Goal: Information Seeking & Learning: Learn about a topic

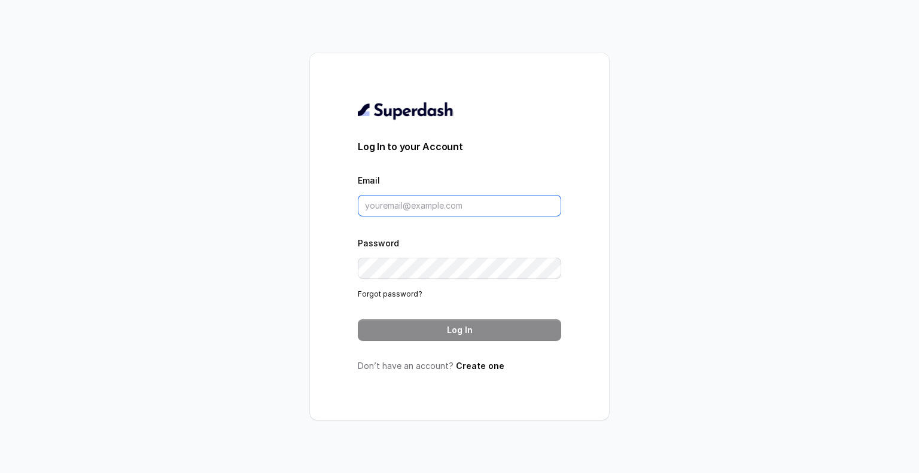
click at [406, 202] on input "Email" at bounding box center [459, 206] width 203 height 22
type input "[PERSON_NAME][EMAIL_ADDRESS][PERSON_NAME][DOMAIN_NAME]"
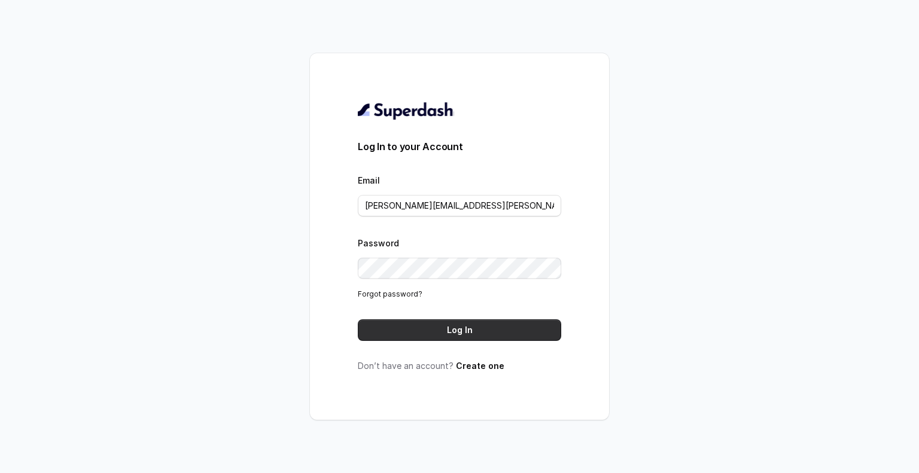
click at [405, 322] on button "Log In" at bounding box center [459, 330] width 203 height 22
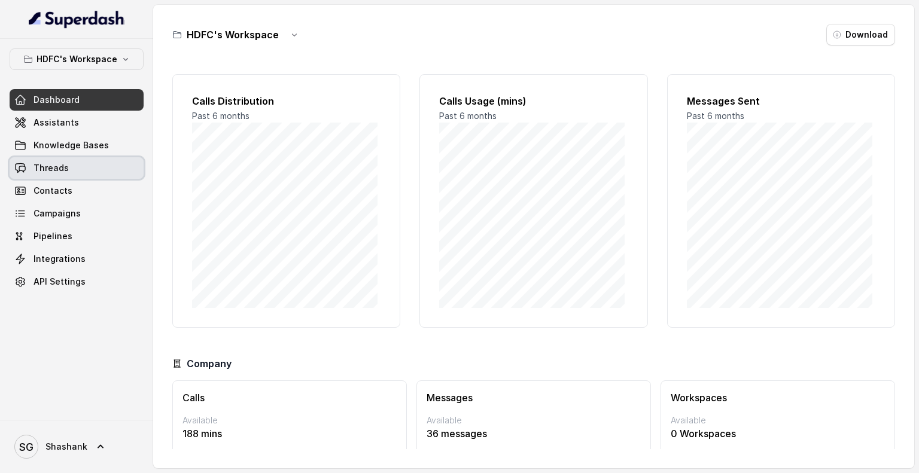
click at [62, 177] on link "Threads" at bounding box center [77, 168] width 134 height 22
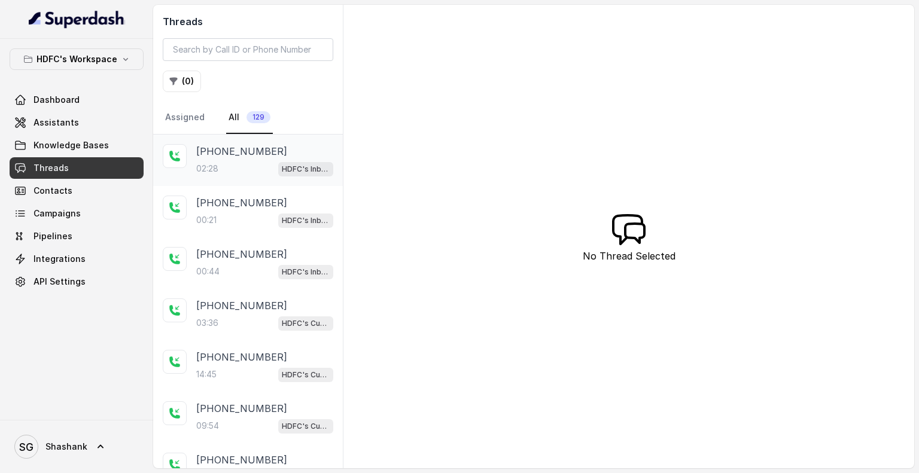
click at [245, 157] on p "[PHONE_NUMBER]" at bounding box center [241, 151] width 91 height 14
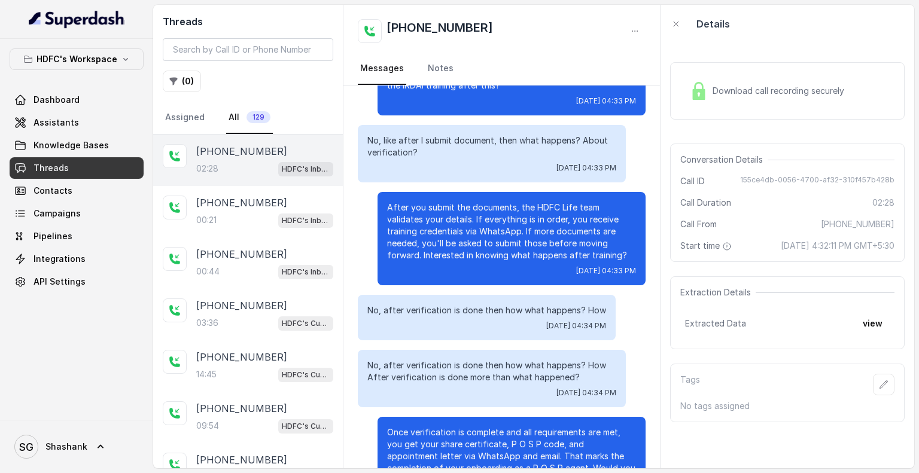
scroll to position [605, 0]
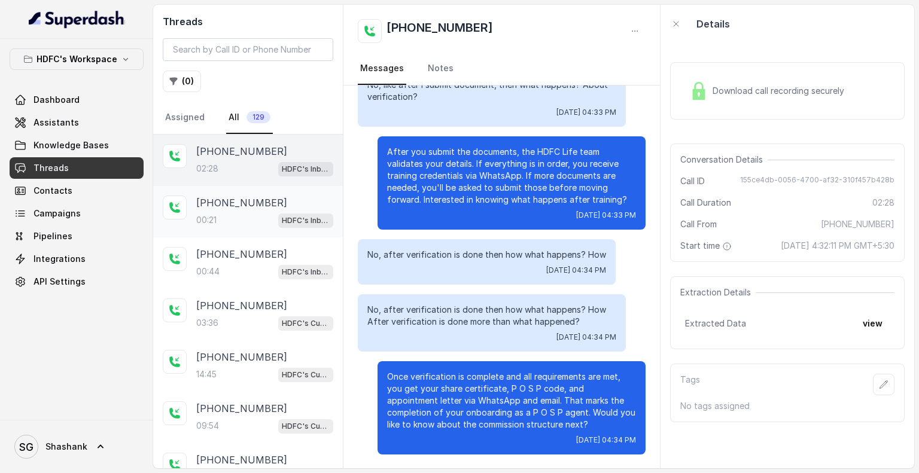
click at [215, 214] on p "00:21" at bounding box center [206, 220] width 20 height 12
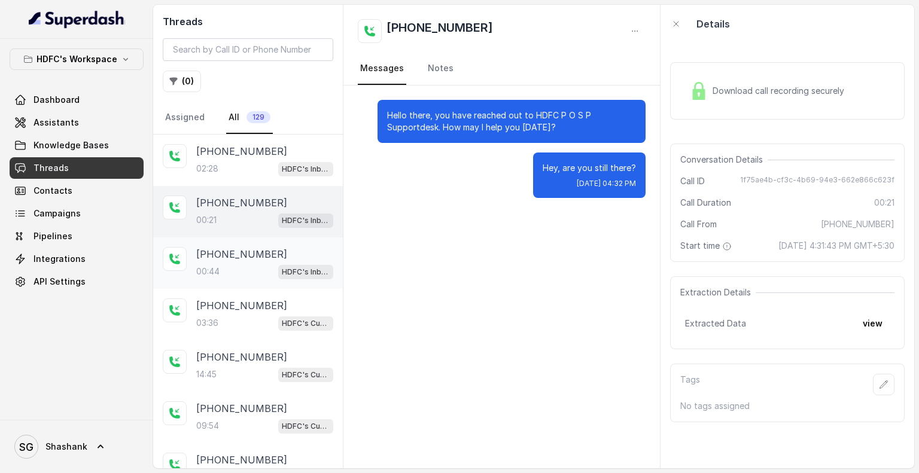
click at [215, 247] on p "[PHONE_NUMBER]" at bounding box center [241, 254] width 91 height 14
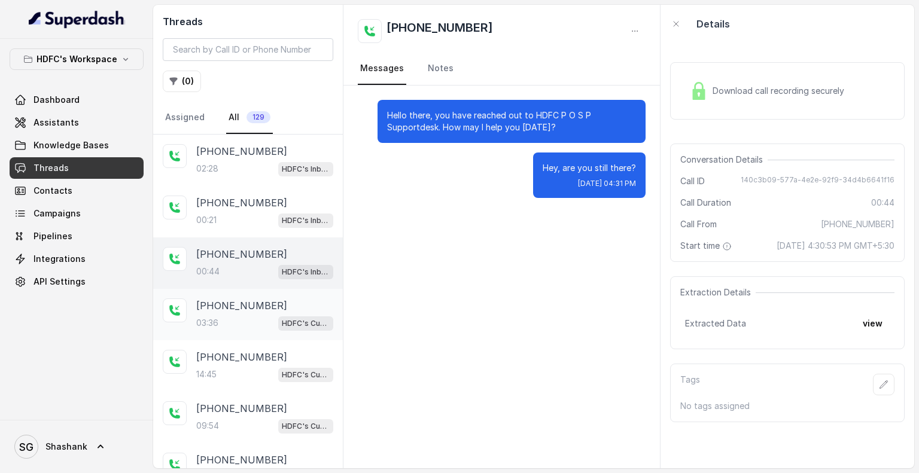
click at [223, 316] on div "03:36 HDFC's Customer Support Agent" at bounding box center [264, 323] width 137 height 16
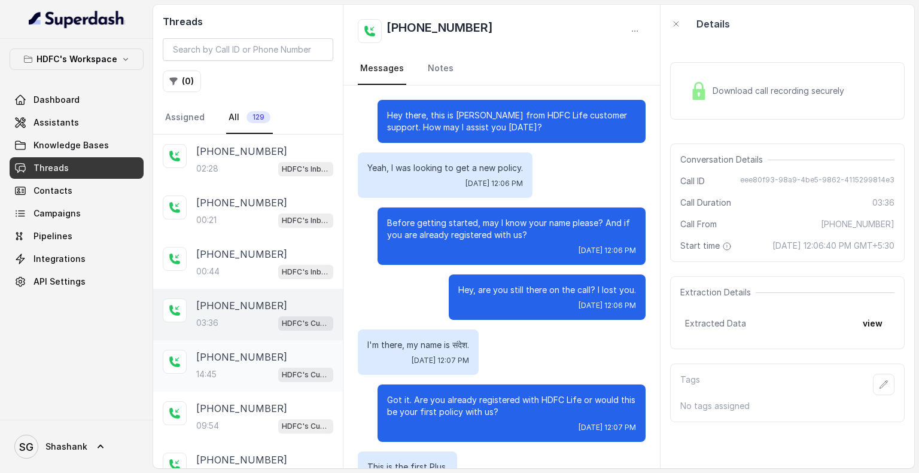
click at [234, 367] on div "14:45 HDFC's Customer Support Agent" at bounding box center [264, 375] width 137 height 16
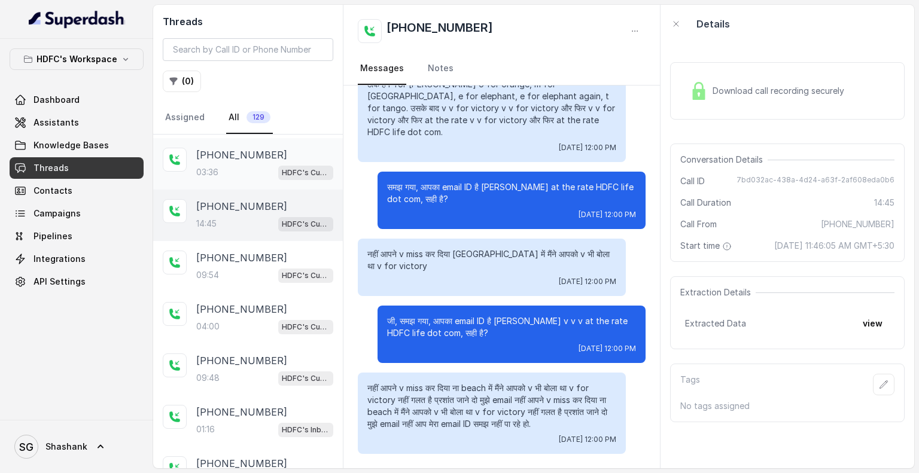
scroll to position [208, 0]
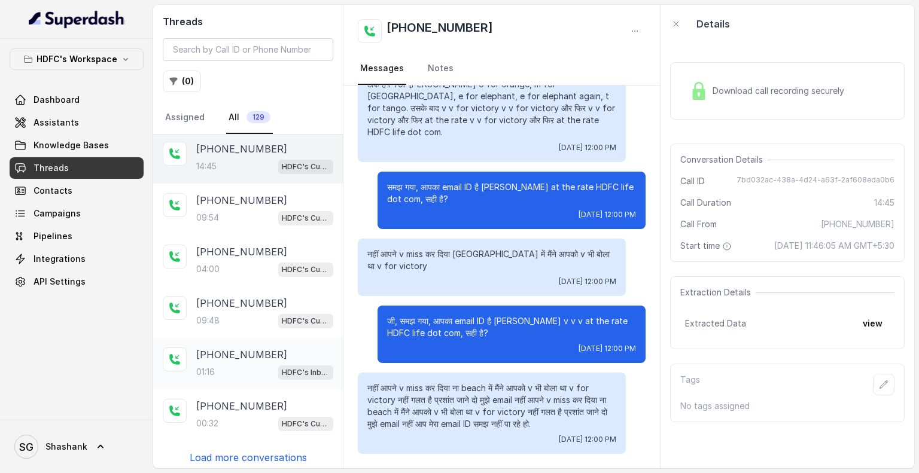
click at [239, 364] on div "01:16 HDFC's Inbound AI Call Assistant for POSP Agents" at bounding box center [264, 372] width 137 height 16
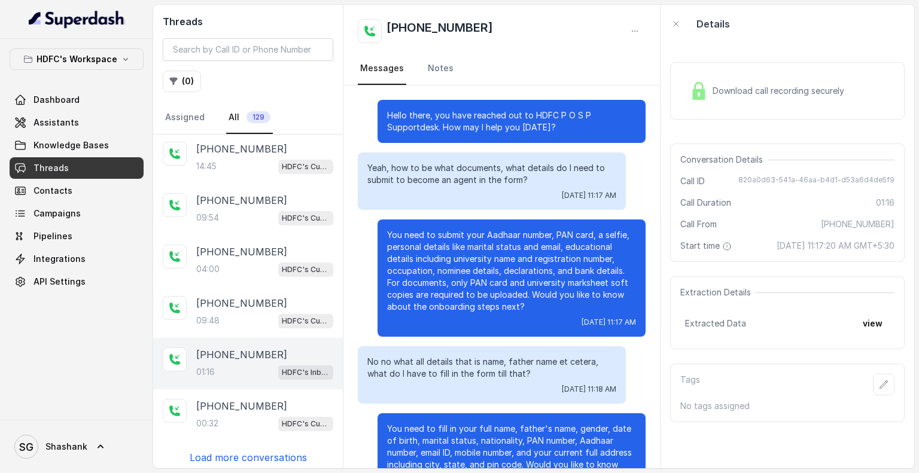
scroll to position [162, 0]
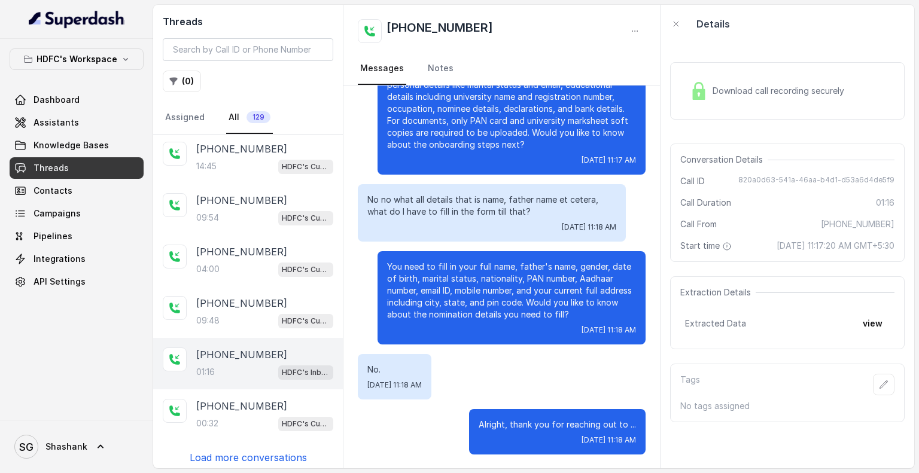
click at [229, 454] on p "Load more conversations" at bounding box center [248, 458] width 117 height 14
click at [179, 76] on button "( 0 )" at bounding box center [182, 82] width 38 height 22
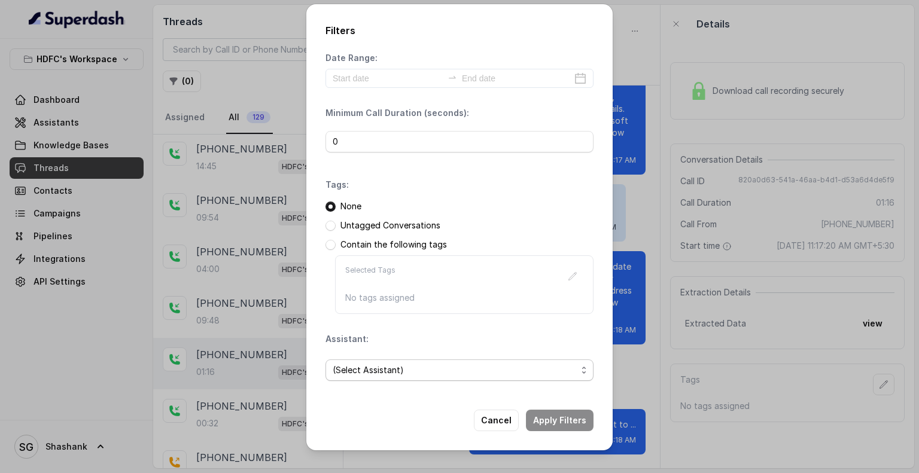
click at [488, 368] on span "(Select Assistant)" at bounding box center [455, 370] width 244 height 14
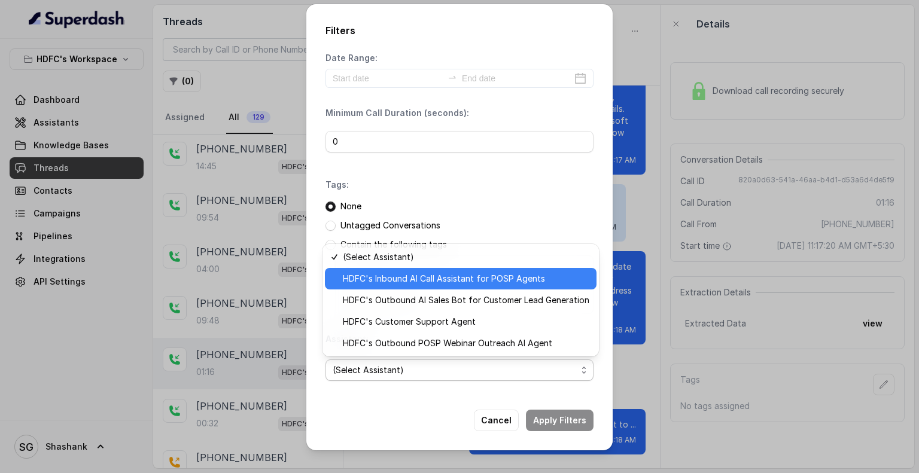
click at [468, 282] on span "HDFC's Inbound AI Call Assistant for POSP Agents" at bounding box center [466, 279] width 247 height 14
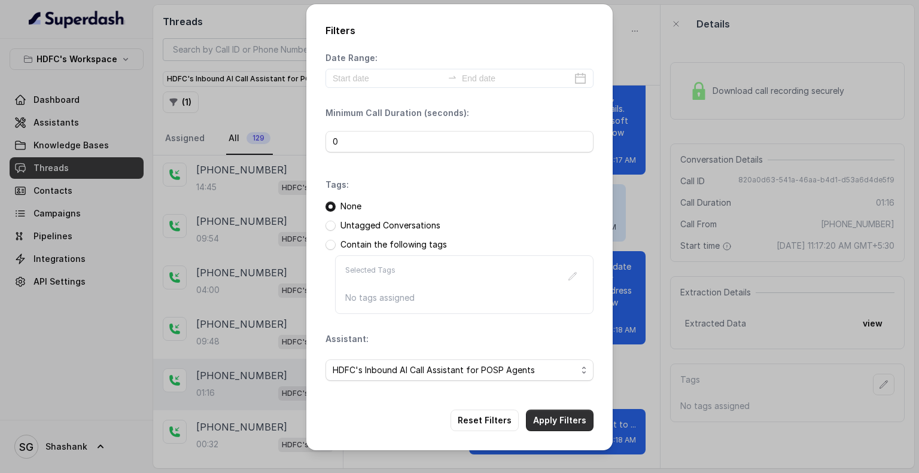
click at [549, 425] on button "Apply Filters" at bounding box center [560, 421] width 68 height 22
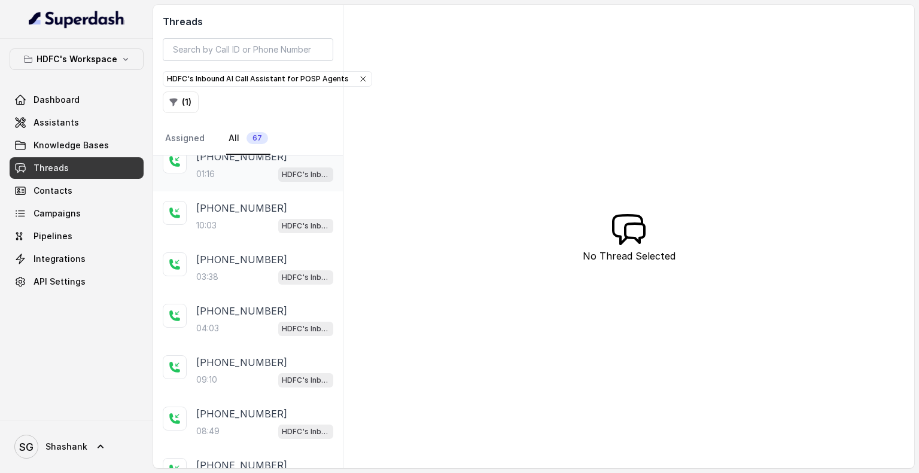
scroll to position [229, 0]
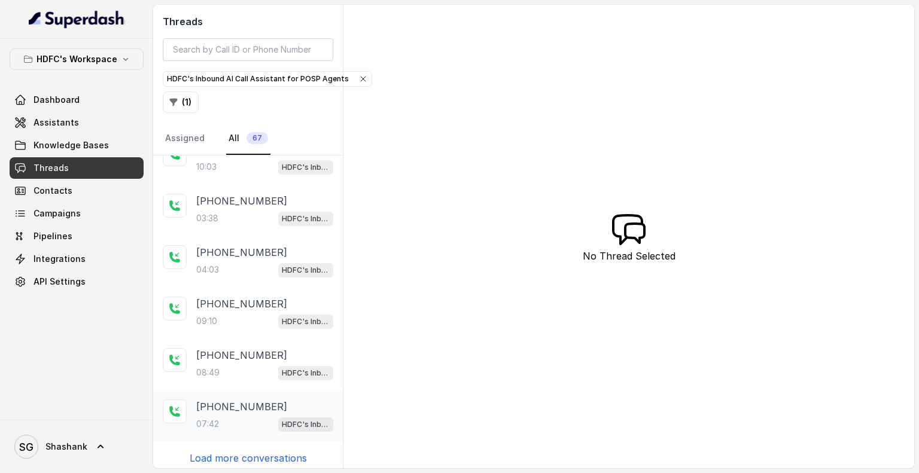
click at [220, 406] on p "[PHONE_NUMBER]" at bounding box center [241, 407] width 91 height 14
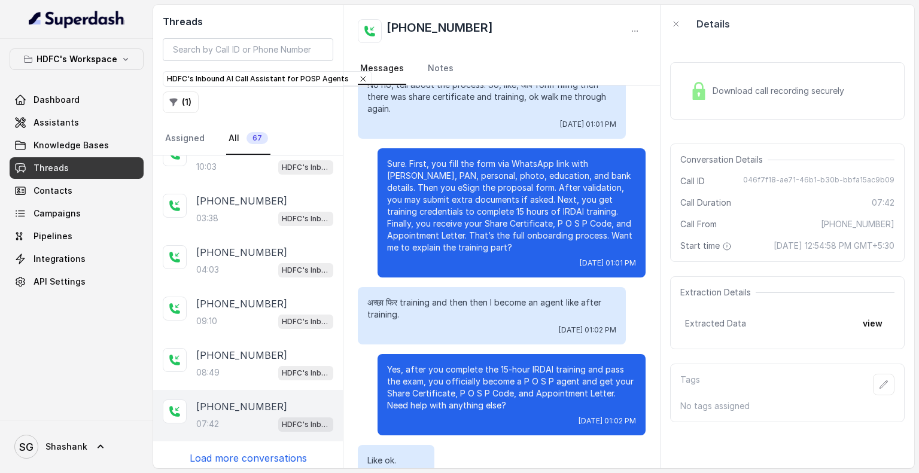
scroll to position [2805, 0]
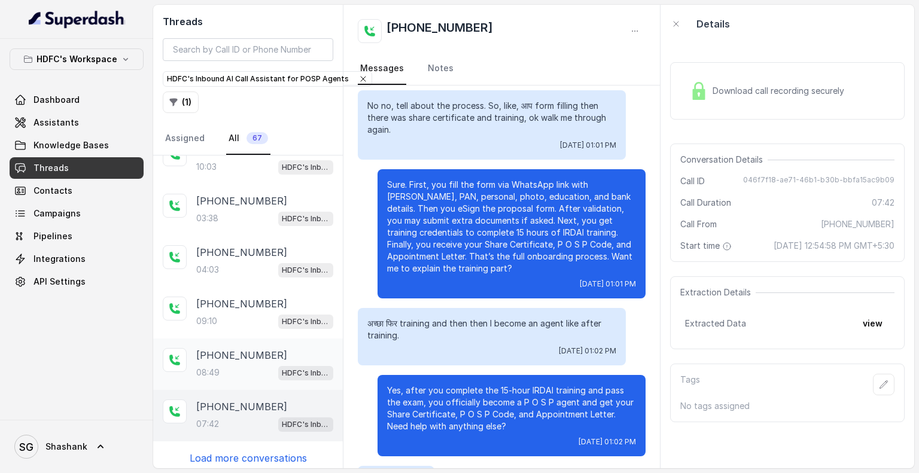
click at [227, 365] on div "08:49 HDFC's Inbound AI Call Assistant for POSP Agents" at bounding box center [264, 373] width 137 height 16
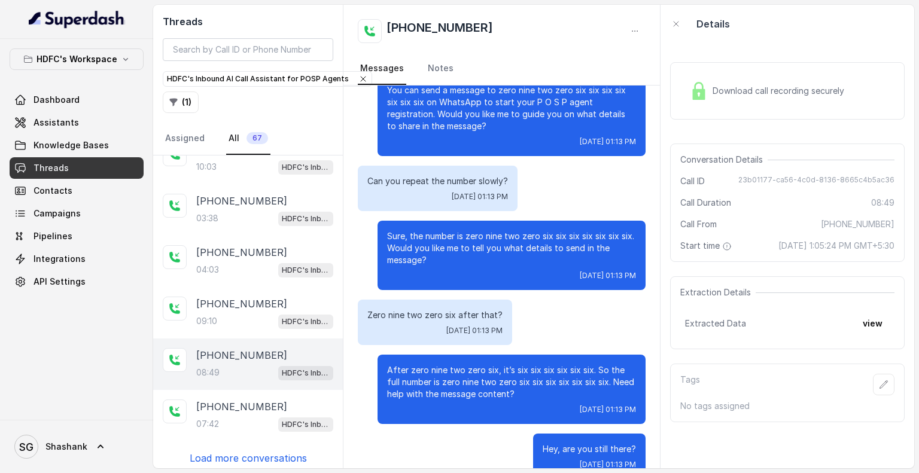
scroll to position [3443, 0]
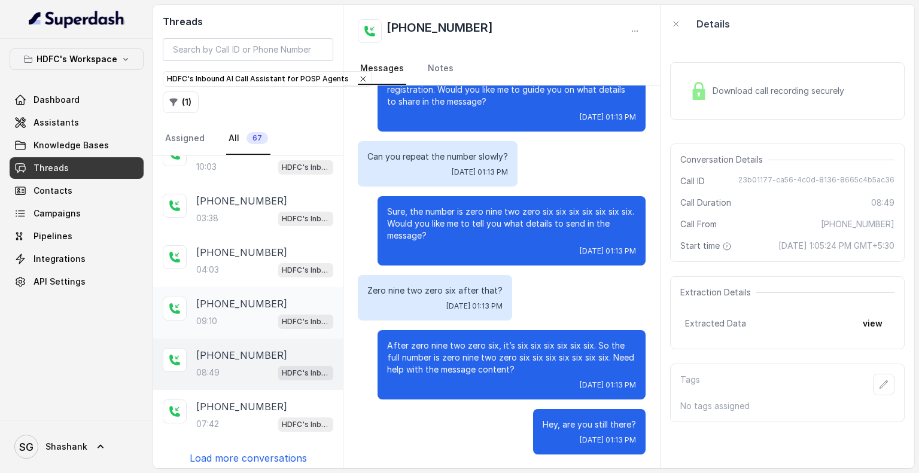
click at [239, 317] on div "09:10 HDFC's Inbound AI Call Assistant for POSP Agents" at bounding box center [264, 322] width 137 height 16
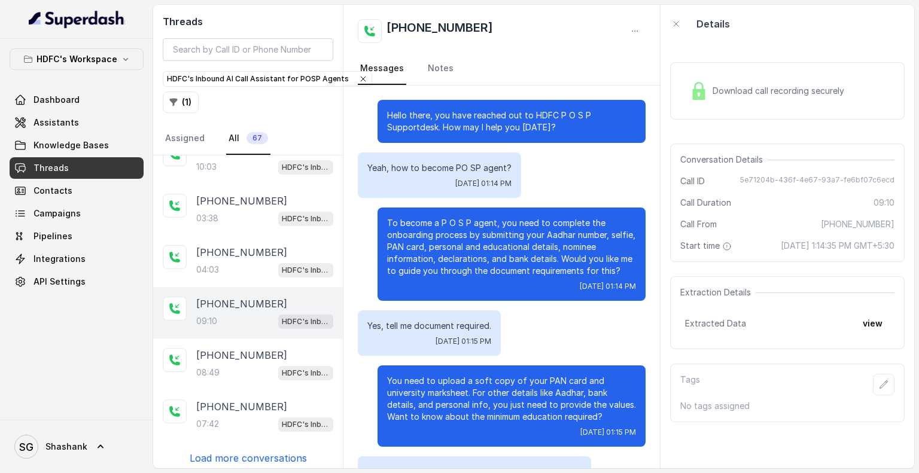
scroll to position [3096, 0]
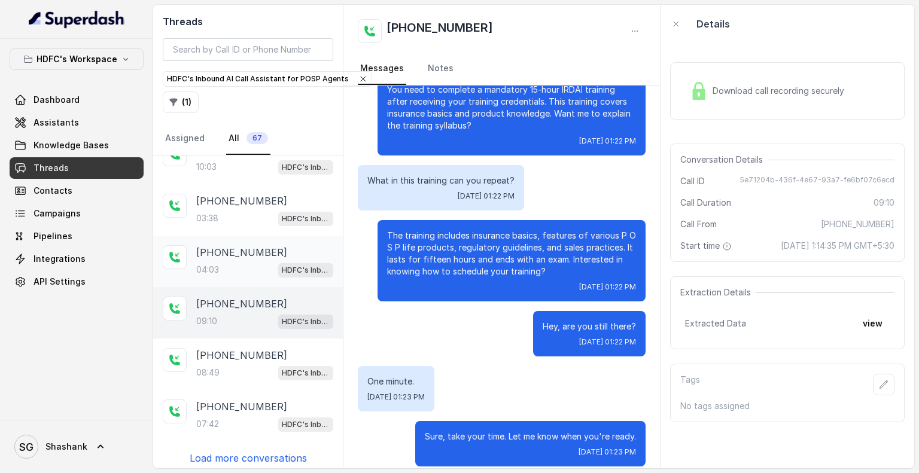
click at [221, 262] on div "04:03 HDFC's Inbound AI Call Assistant for POSP Agents" at bounding box center [264, 270] width 137 height 16
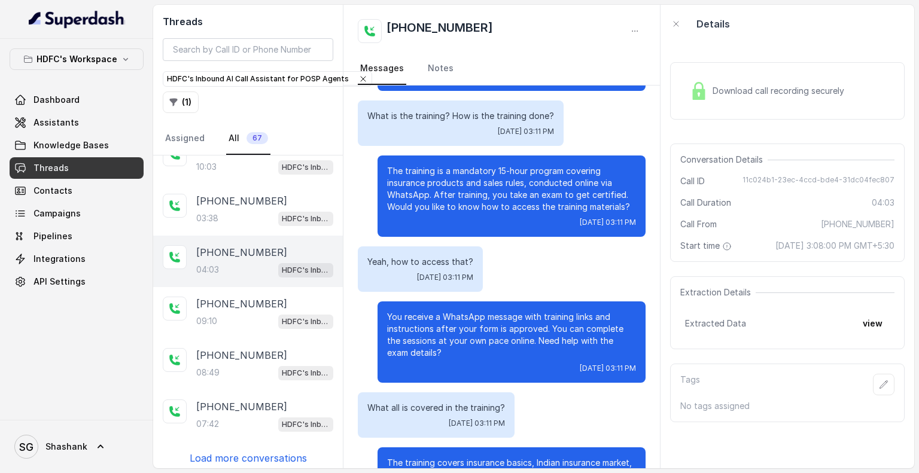
scroll to position [1164, 0]
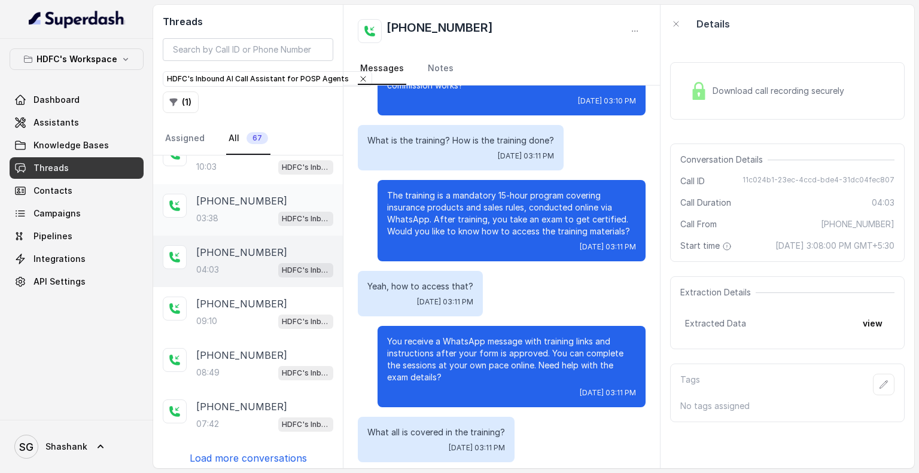
click at [225, 211] on div "03:38 HDFC's Inbound AI Call Assistant for POSP Agents" at bounding box center [264, 219] width 137 height 16
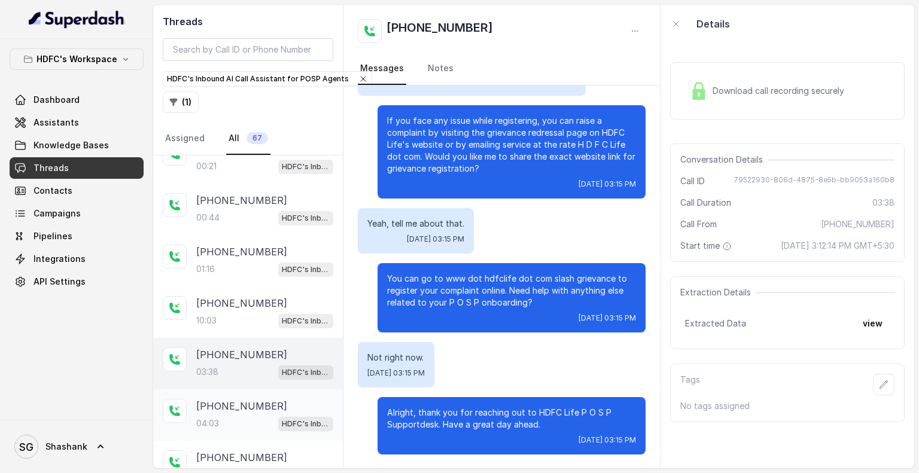
scroll to position [75, 0]
click at [230, 301] on p "[PHONE_NUMBER]" at bounding box center [241, 303] width 91 height 14
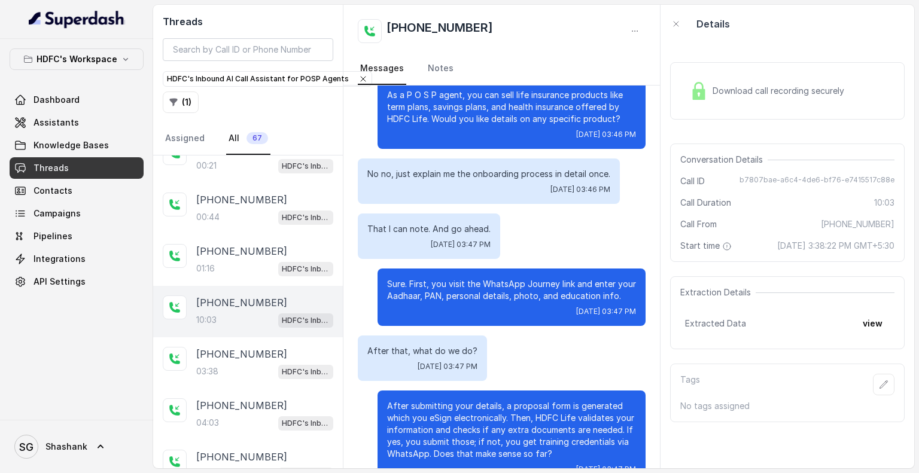
scroll to position [3780, 0]
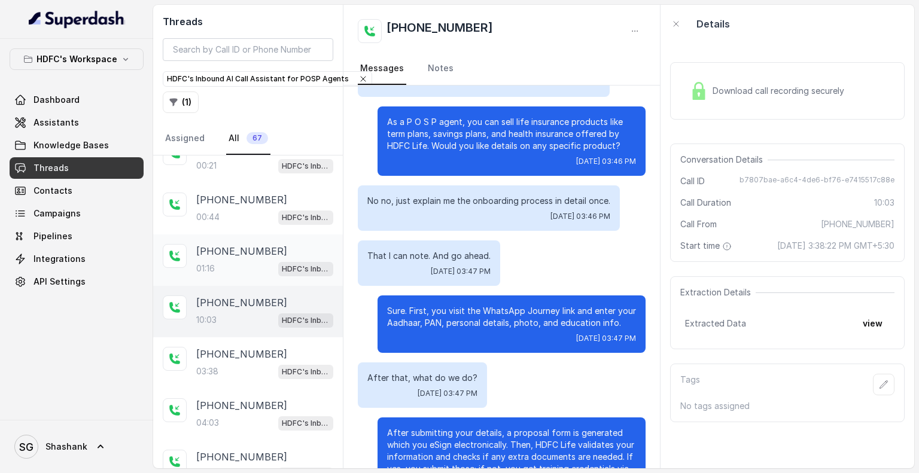
click at [224, 256] on div "[PHONE_NUMBER]:16 HDFC's Inbound AI Call Assistant for POSP Agents" at bounding box center [264, 260] width 137 height 32
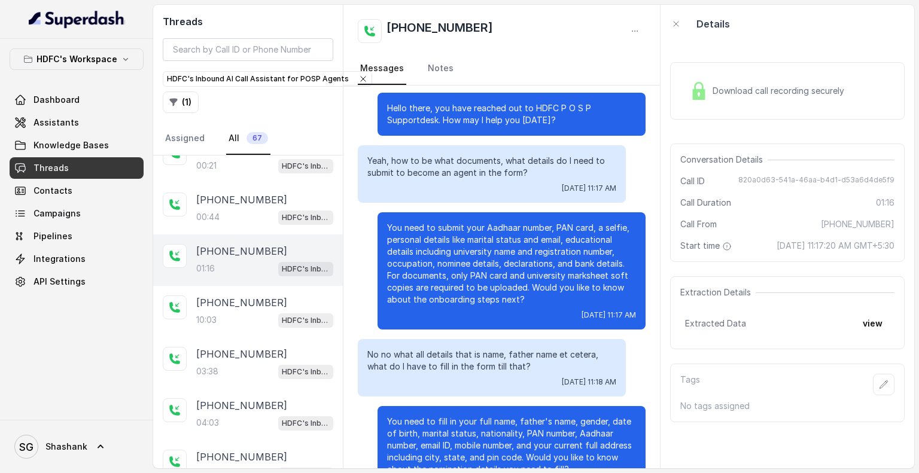
scroll to position [8, 0]
click at [237, 202] on p "[PHONE_NUMBER]" at bounding box center [241, 200] width 91 height 14
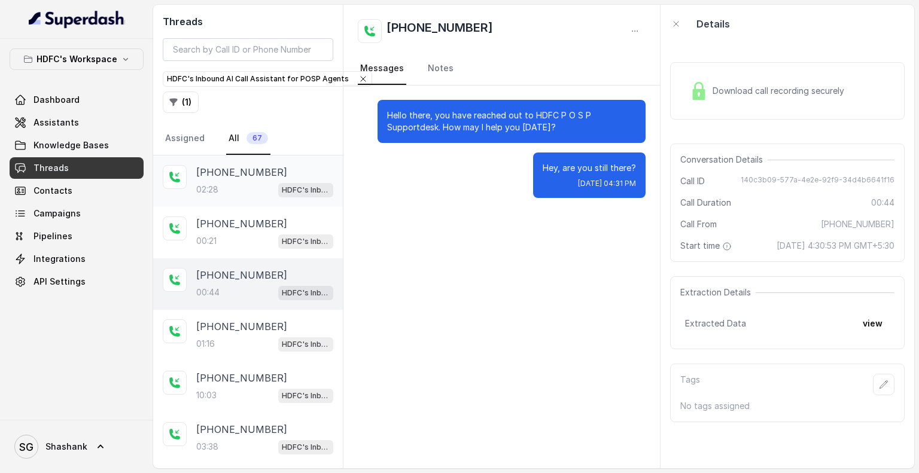
click at [227, 182] on div "02:28 HDFC's Inbound AI Call Assistant for POSP Agents" at bounding box center [264, 190] width 137 height 16
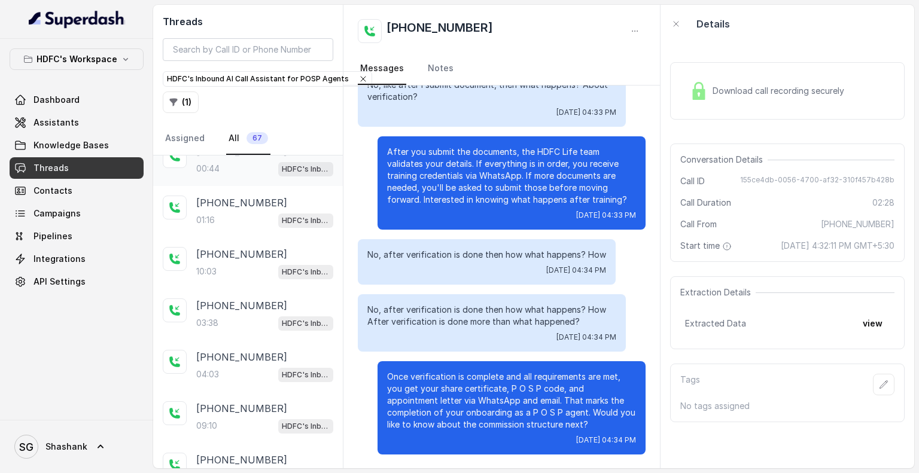
scroll to position [229, 0]
click at [225, 451] on p "Load more conversations" at bounding box center [248, 458] width 117 height 14
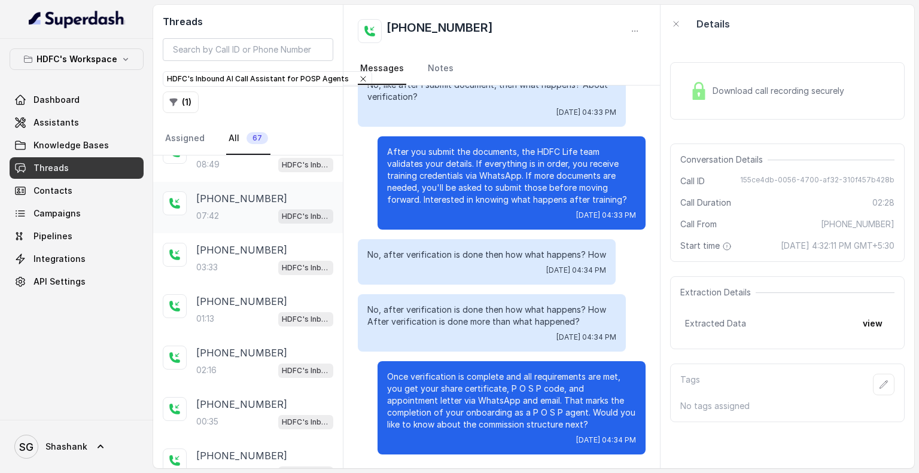
scroll to position [438, 0]
click at [223, 260] on div "03:33 HDFC's Inbound AI Call Assistant for POSP Agents" at bounding box center [264, 266] width 137 height 16
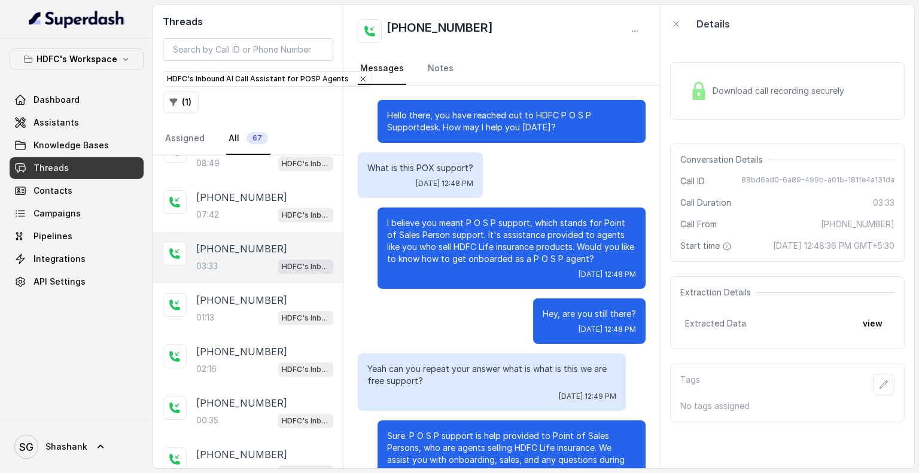
scroll to position [909, 0]
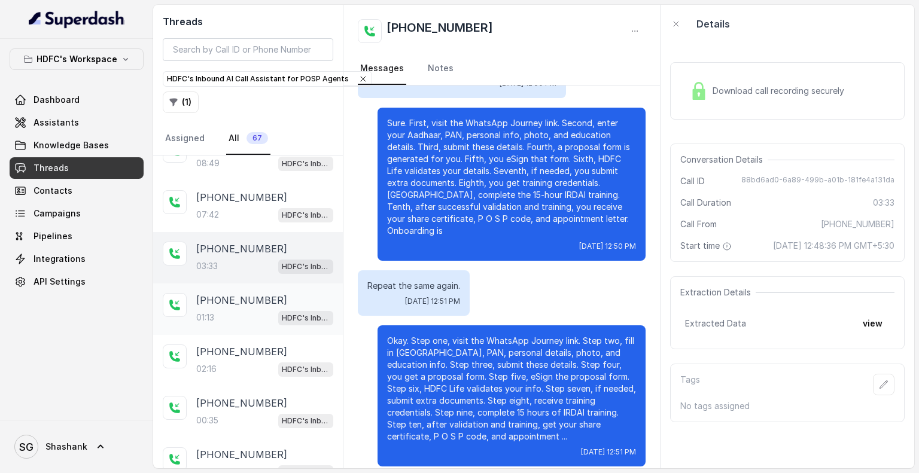
click at [229, 310] on div "01:13 HDFC's Inbound AI Call Assistant for POSP Agents" at bounding box center [264, 318] width 137 height 16
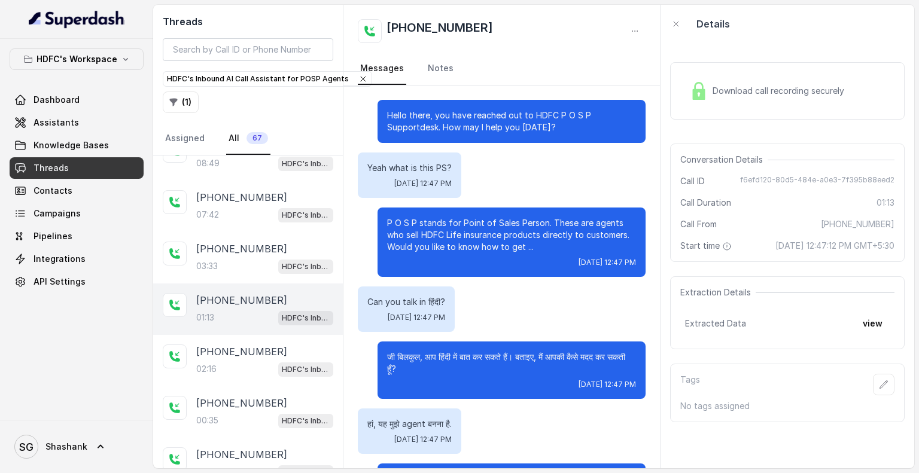
scroll to position [224, 0]
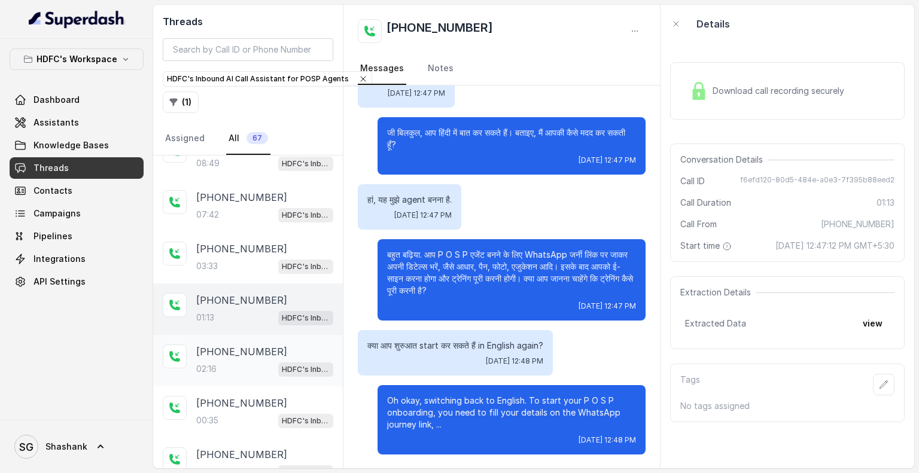
click at [226, 349] on p "[PHONE_NUMBER]" at bounding box center [241, 352] width 91 height 14
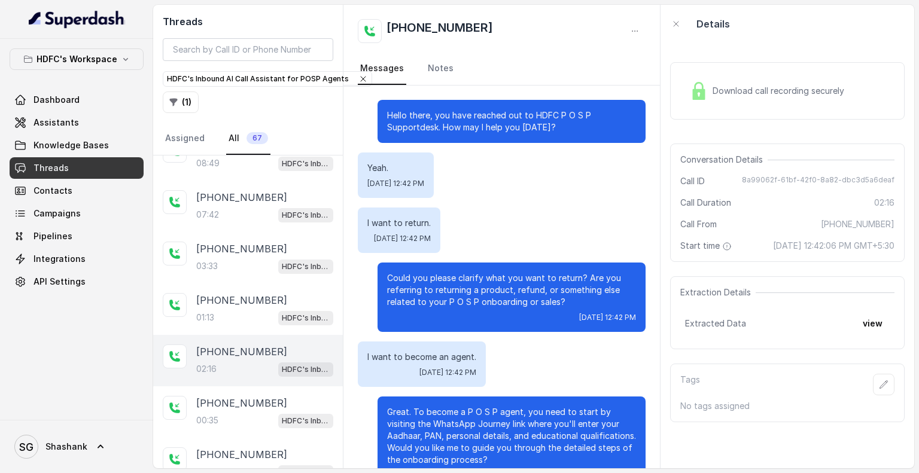
scroll to position [619, 0]
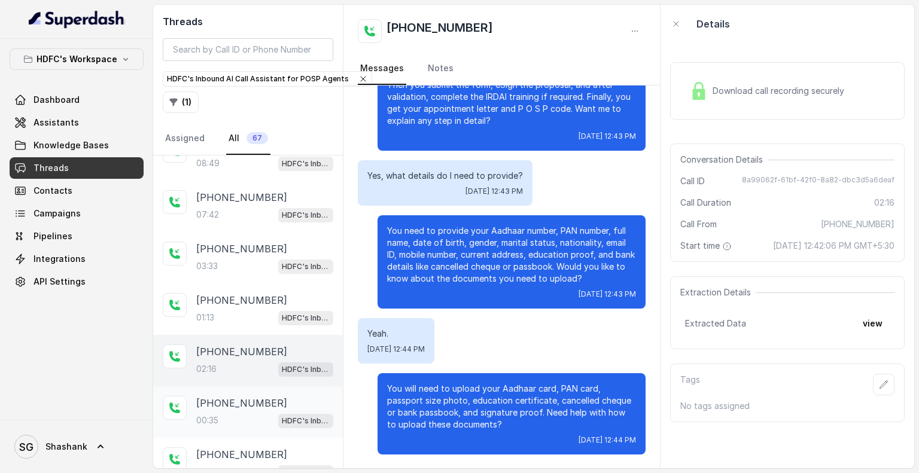
click at [226, 398] on p "[PHONE_NUMBER]" at bounding box center [241, 403] width 91 height 14
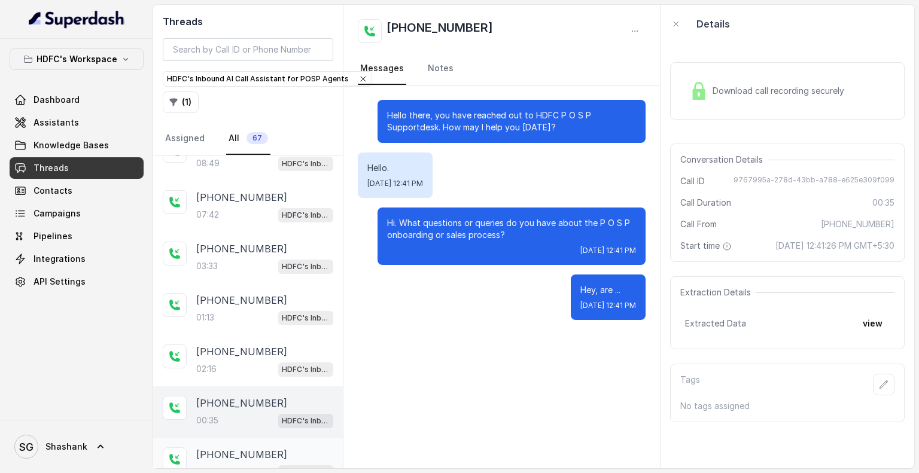
click at [220, 449] on p "[PHONE_NUMBER]" at bounding box center [241, 455] width 91 height 14
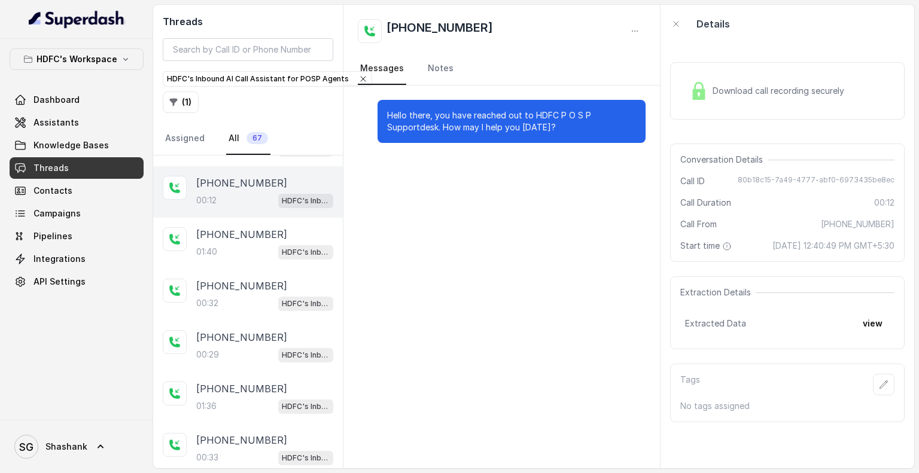
scroll to position [713, 0]
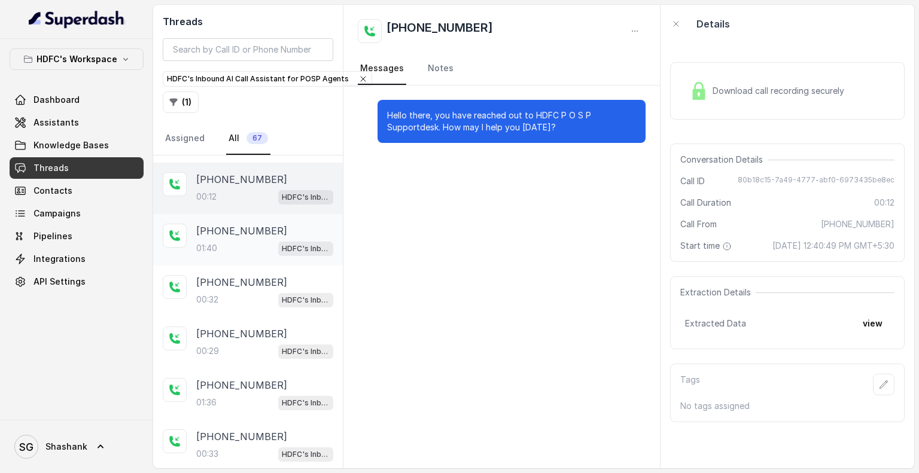
click at [206, 242] on p "01:40" at bounding box center [206, 248] width 21 height 12
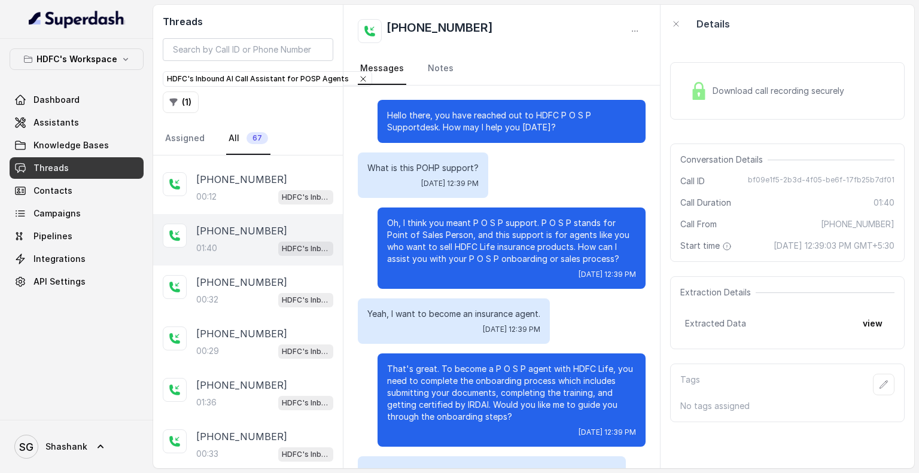
scroll to position [222, 0]
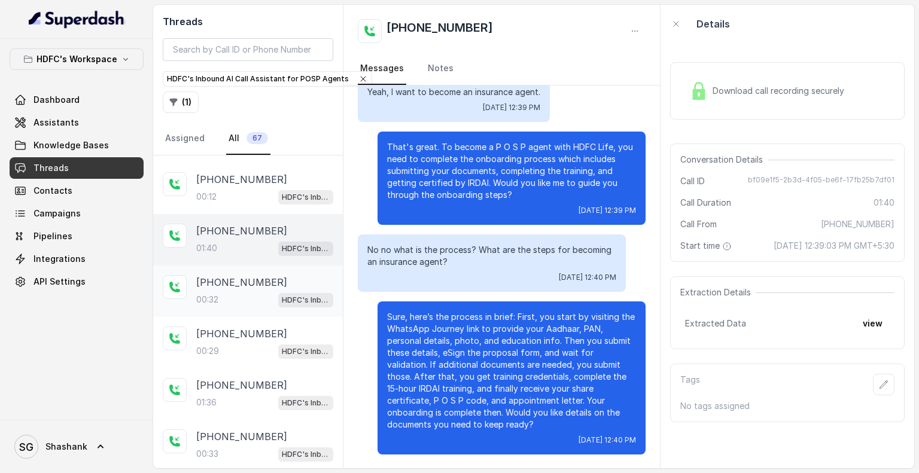
click at [217, 294] on p "00:32" at bounding box center [207, 300] width 22 height 12
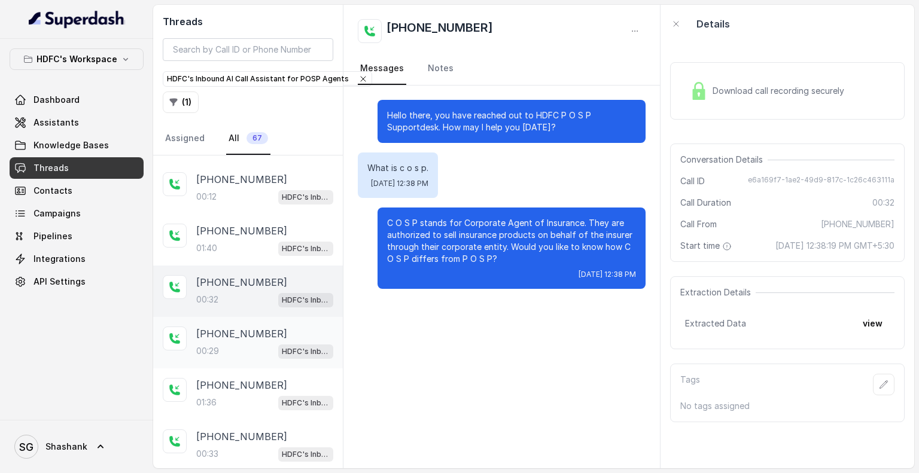
click at [218, 327] on p "[PHONE_NUMBER]" at bounding box center [241, 334] width 91 height 14
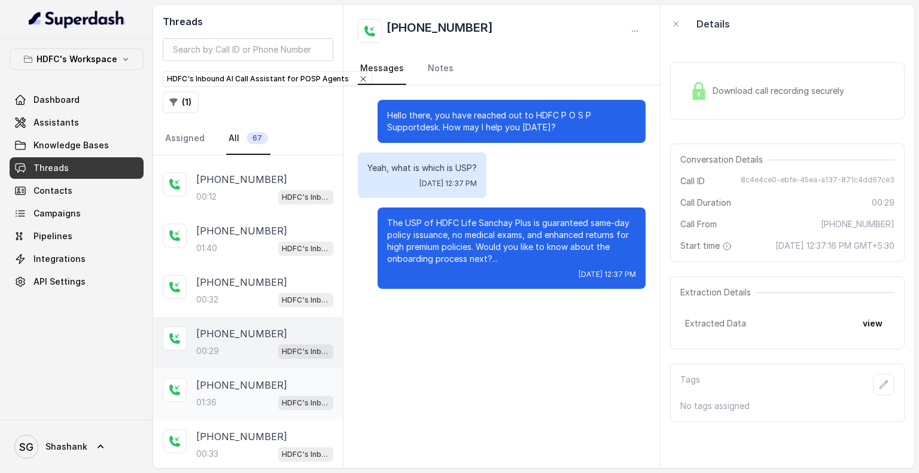
click at [220, 381] on p "[PHONE_NUMBER]" at bounding box center [241, 385] width 91 height 14
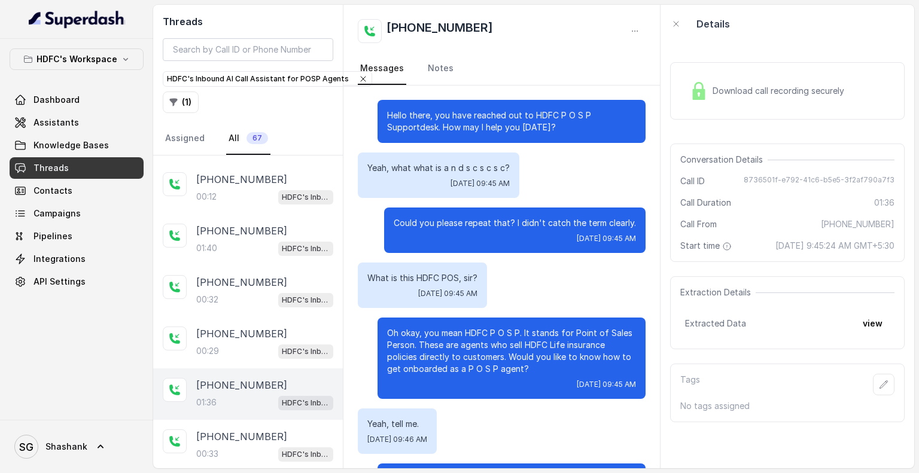
scroll to position [260, 0]
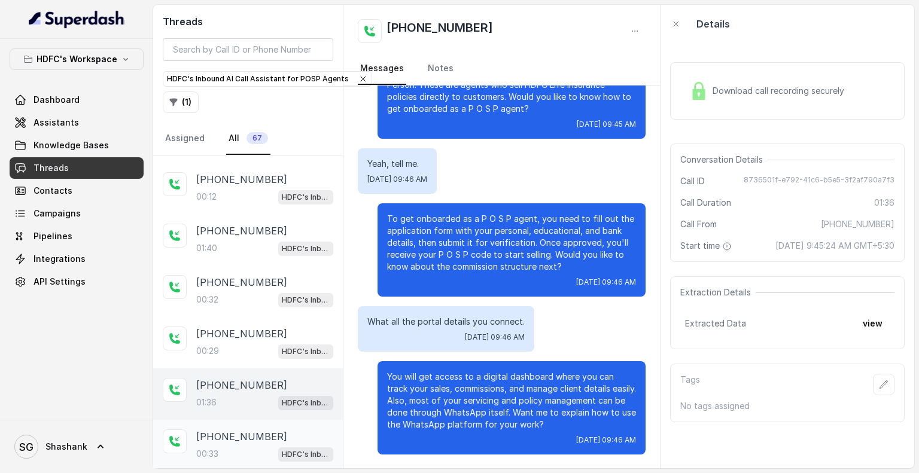
click at [217, 433] on div "[PHONE_NUMBER]:33 HDFC's Inbound AI Call Assistant for POSP Agents" at bounding box center [264, 446] width 137 height 32
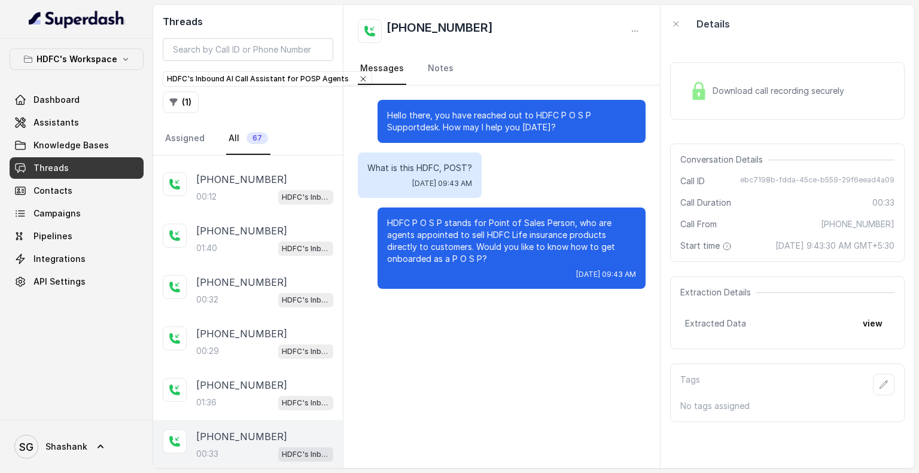
scroll to position [738, 0]
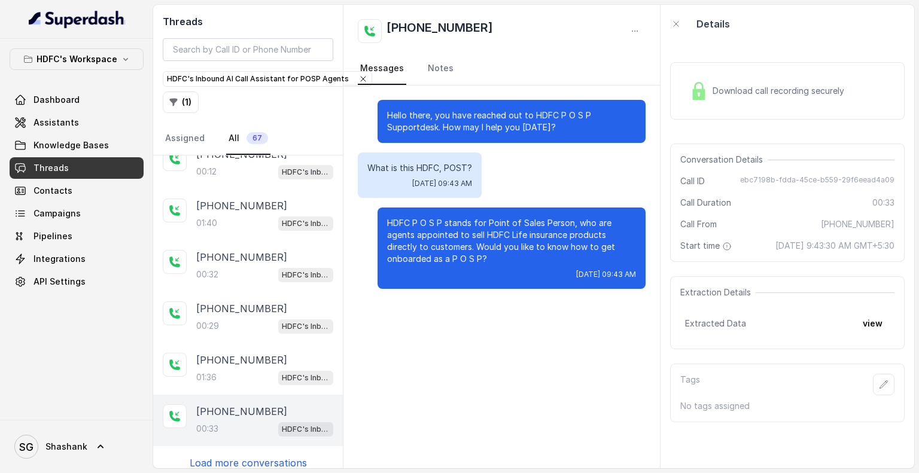
click at [218, 456] on p "Load more conversations" at bounding box center [248, 463] width 117 height 14
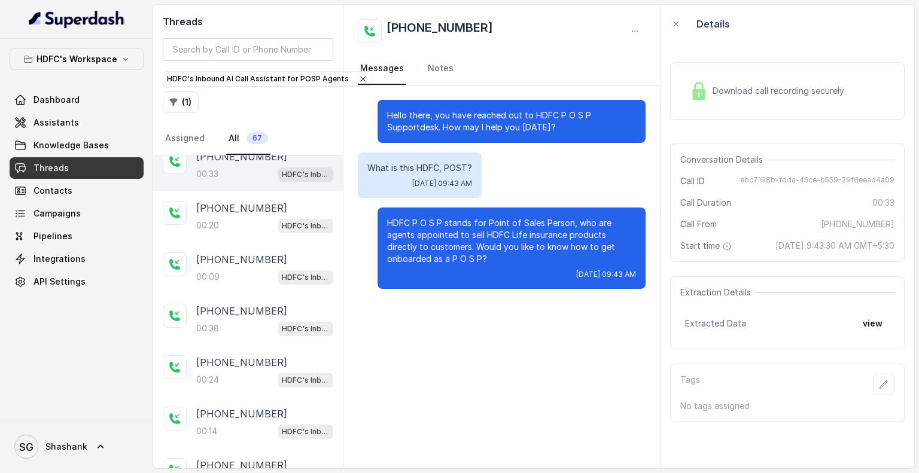
scroll to position [993, 0]
click at [214, 220] on p "00:20" at bounding box center [207, 226] width 23 height 12
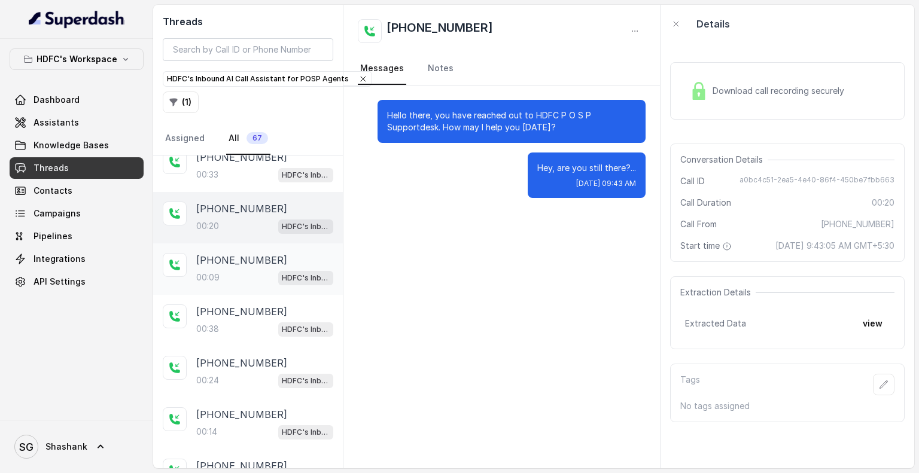
click at [214, 270] on div "00:09 HDFC's Inbound AI Call Assistant for POSP Agents" at bounding box center [264, 278] width 137 height 16
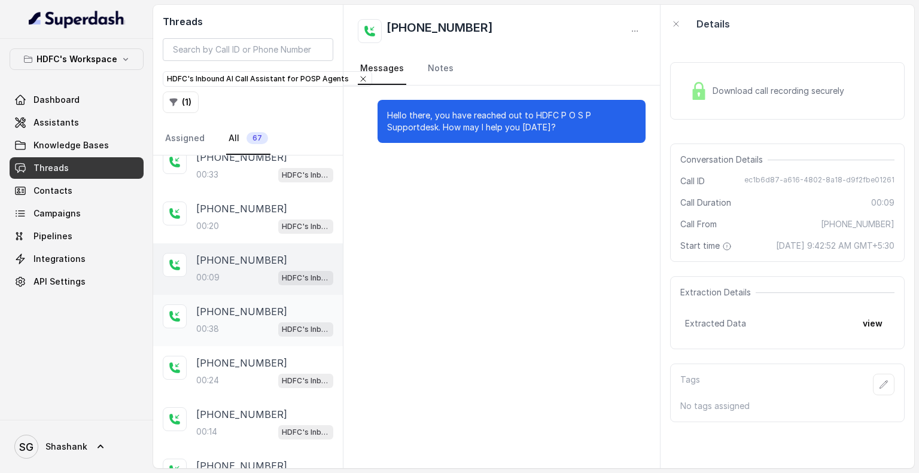
click at [214, 321] on div "00:38 HDFC's Inbound AI Call Assistant for POSP Agents" at bounding box center [264, 329] width 137 height 16
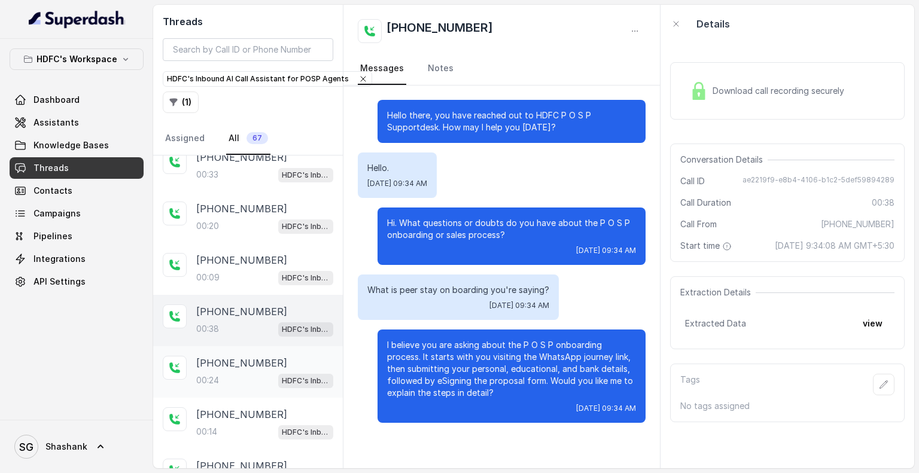
click at [214, 356] on p "[PHONE_NUMBER]" at bounding box center [241, 363] width 91 height 14
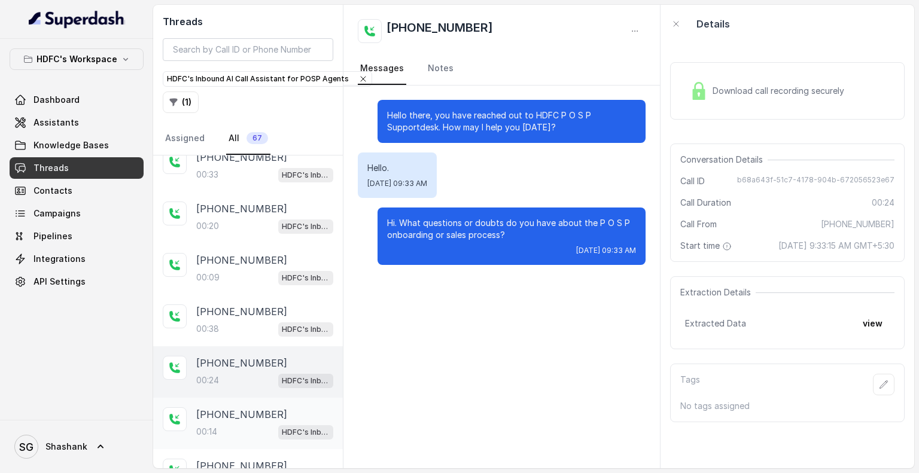
click at [213, 410] on div "[PHONE_NUMBER]:14 HDFC's Inbound AI Call Assistant for POSP Agents" at bounding box center [264, 423] width 137 height 32
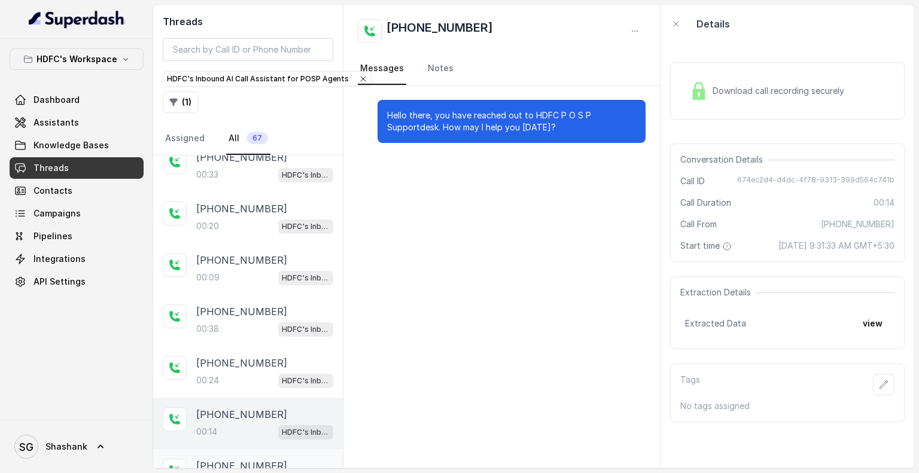
click at [213, 459] on p "[PHONE_NUMBER]" at bounding box center [241, 466] width 91 height 14
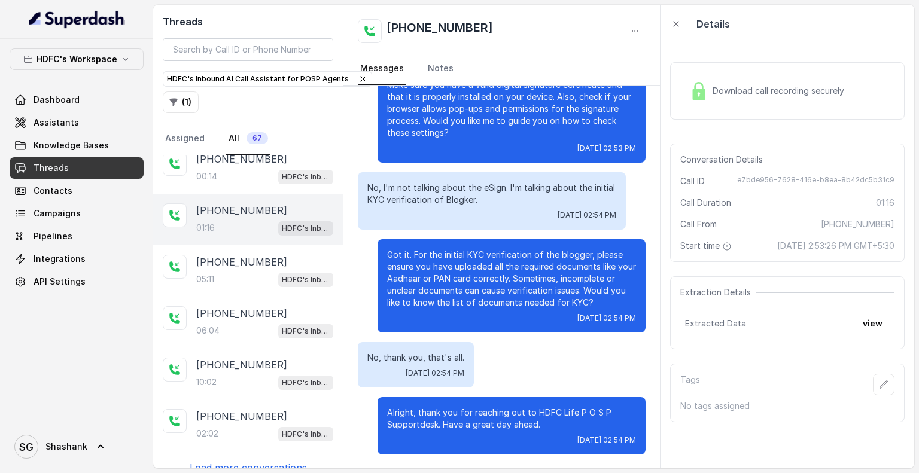
scroll to position [1247, 0]
click at [225, 255] on p "[PHONE_NUMBER]" at bounding box center [241, 262] width 91 height 14
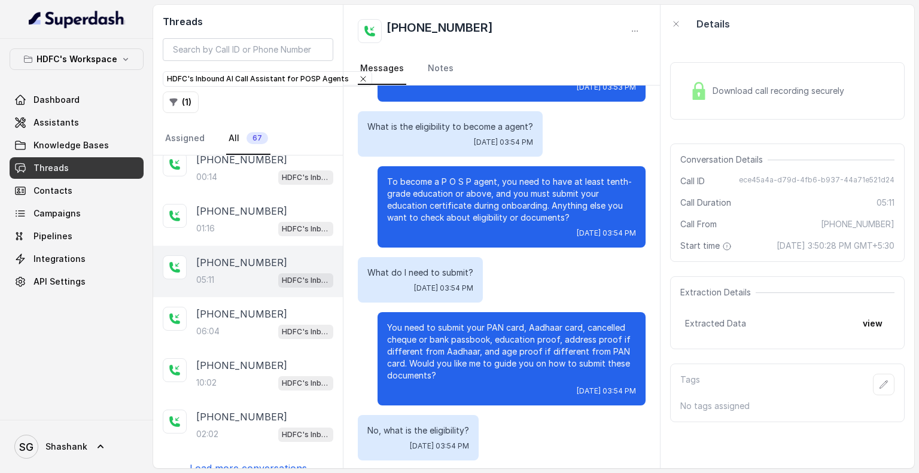
scroll to position [1399, 0]
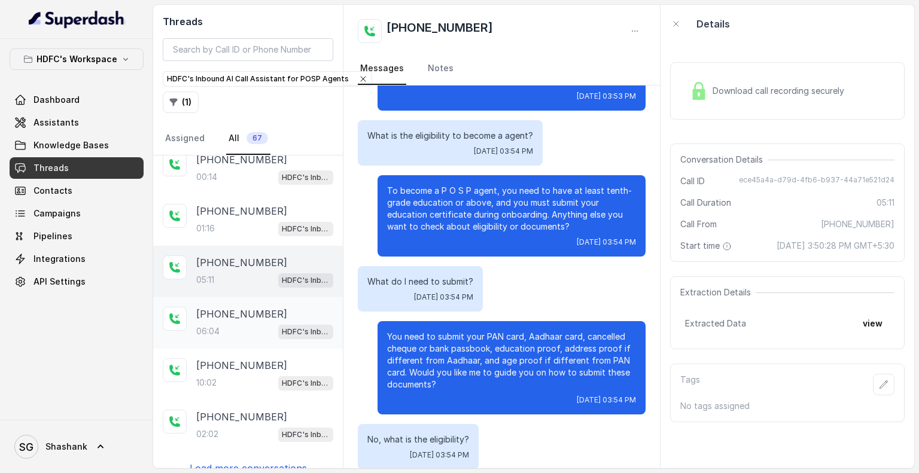
click at [232, 324] on div "06:04 HDFC's Inbound AI Call Assistant for POSP Agents" at bounding box center [264, 332] width 137 height 16
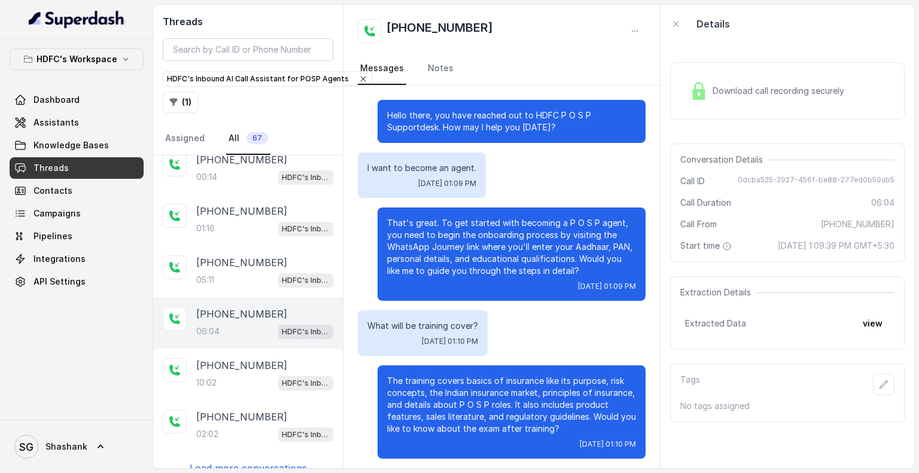
scroll to position [1828, 0]
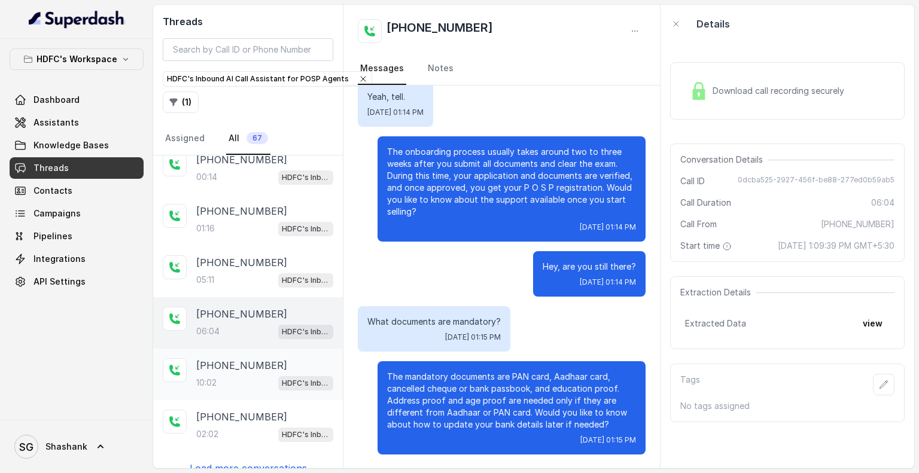
click at [227, 358] on p "[PHONE_NUMBER]" at bounding box center [241, 365] width 91 height 14
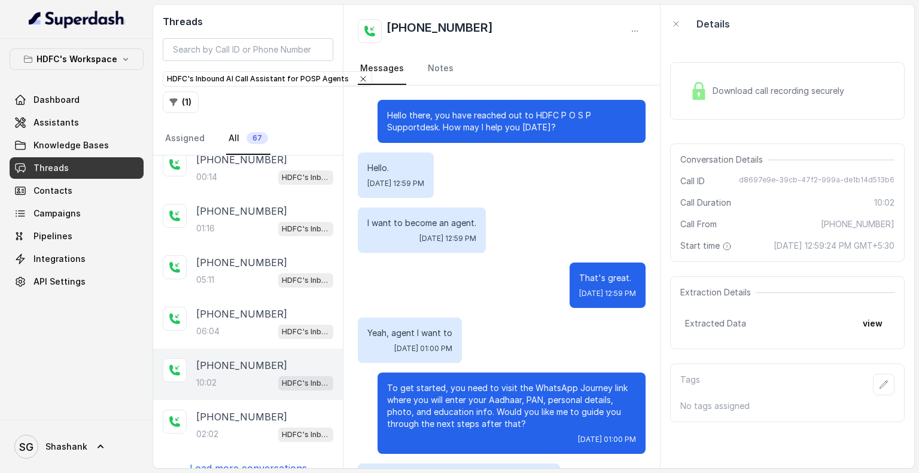
scroll to position [3417, 0]
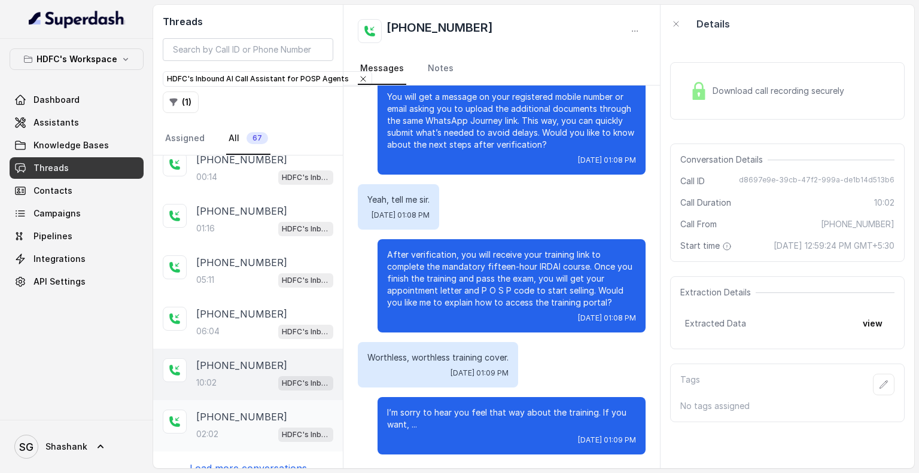
click at [221, 410] on p "[PHONE_NUMBER]" at bounding box center [241, 417] width 91 height 14
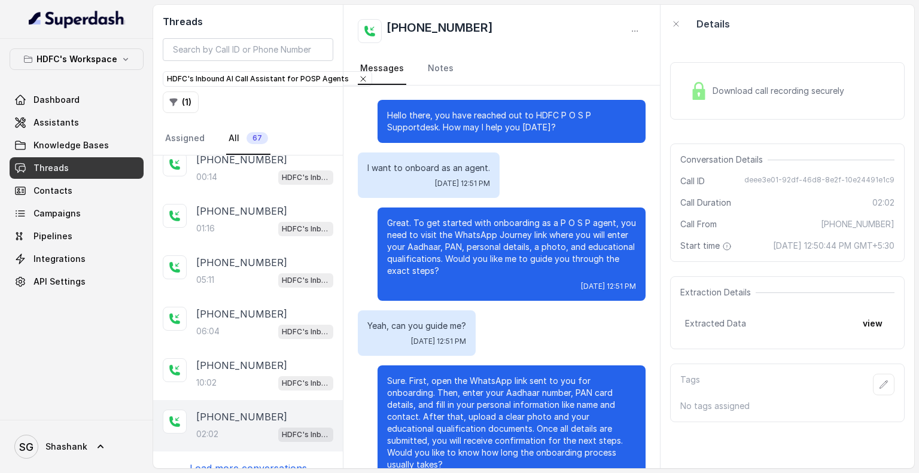
scroll to position [406, 0]
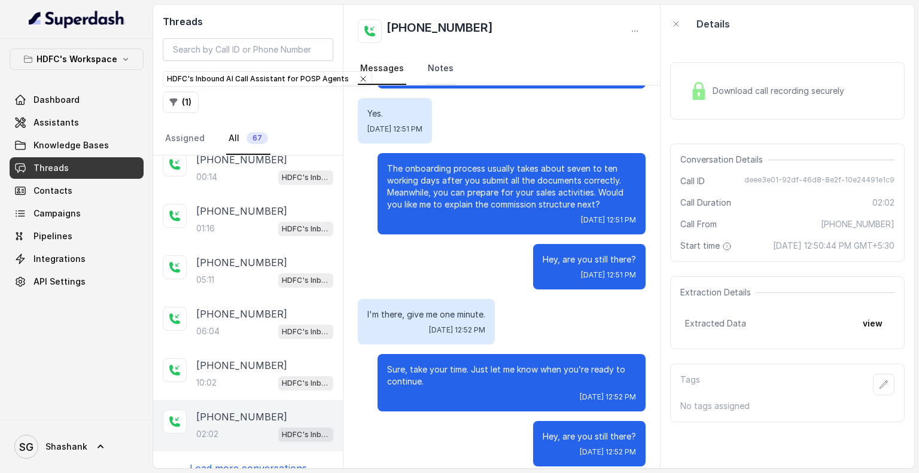
click at [433, 69] on link "Notes" at bounding box center [440, 69] width 31 height 32
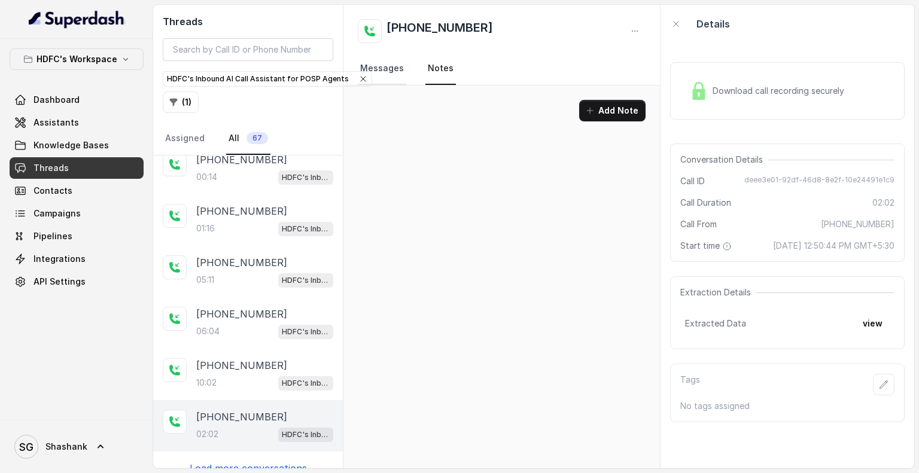
click at [370, 66] on link "Messages" at bounding box center [382, 69] width 48 height 32
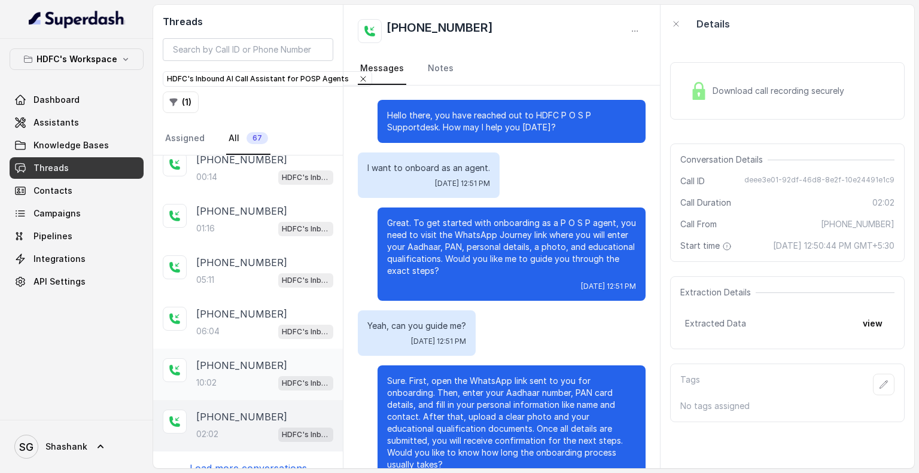
scroll to position [1248, 0]
click at [235, 461] on p "Load more conversations" at bounding box center [248, 468] width 117 height 14
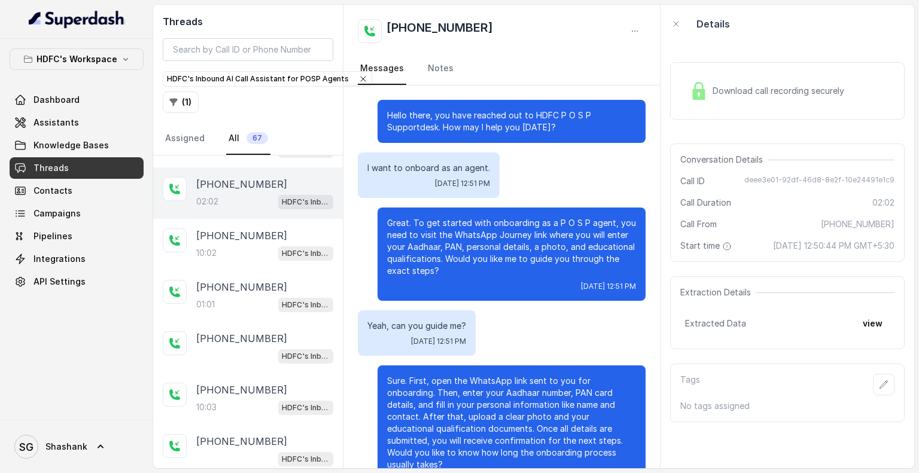
scroll to position [1502, 0]
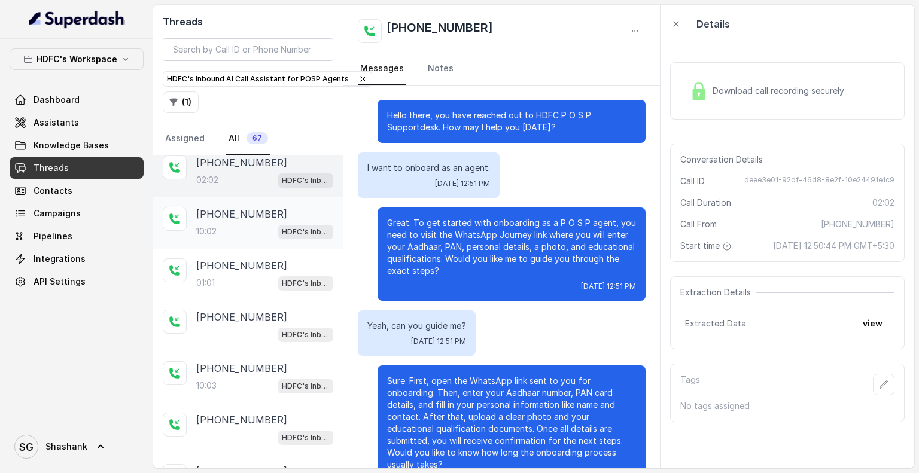
click at [238, 207] on div "[PHONE_NUMBER]:02 HDFC's Inbound AI Call Assistant for POSP Agents" at bounding box center [264, 223] width 137 height 32
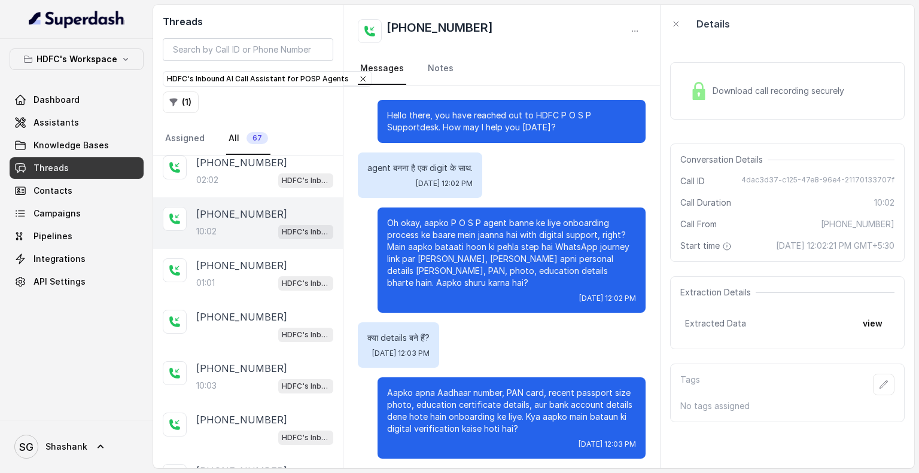
scroll to position [3448, 0]
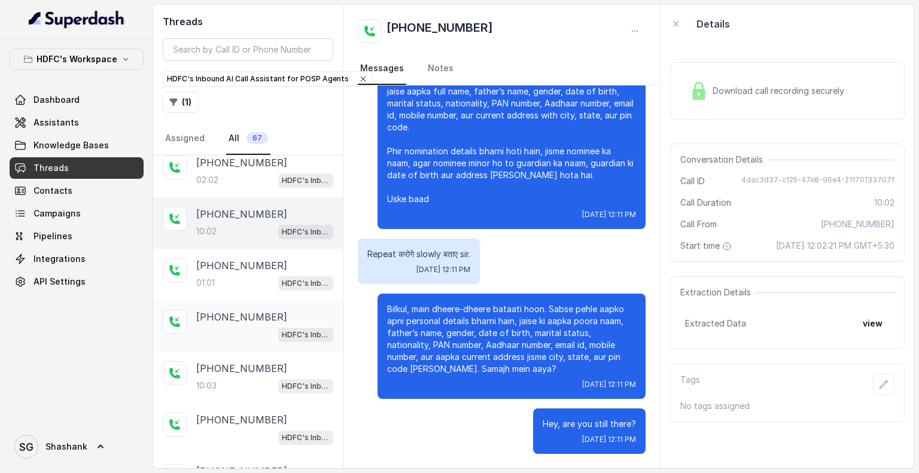
click at [219, 327] on div "HDFC's Inbound AI Call Assistant for POSP Agents" at bounding box center [264, 335] width 137 height 16
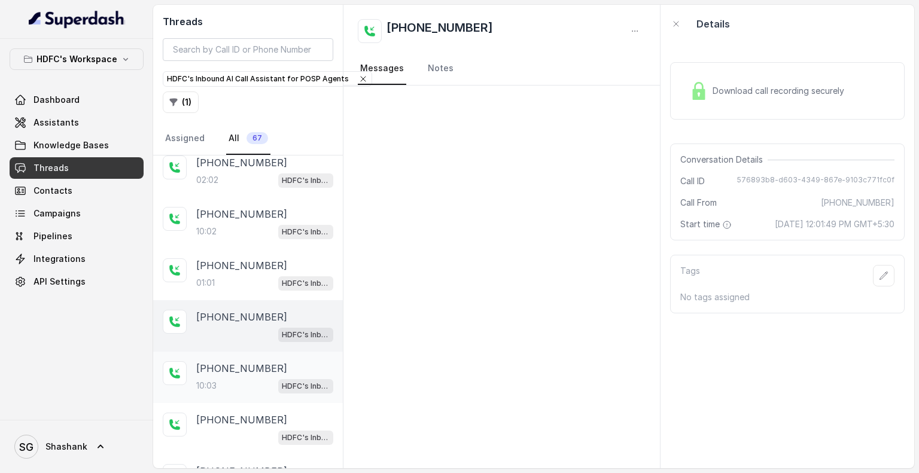
click at [232, 378] on div "10:03 HDFC's Inbound AI Call Assistant for POSP Agents" at bounding box center [264, 386] width 137 height 16
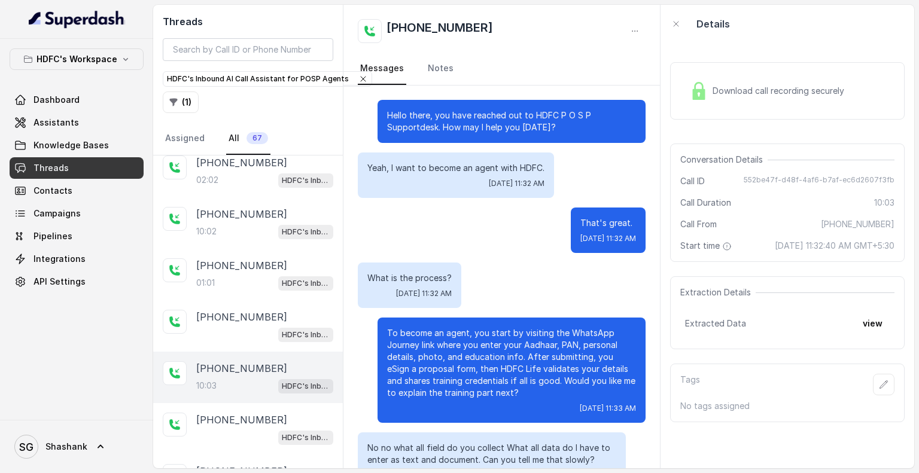
scroll to position [3719, 0]
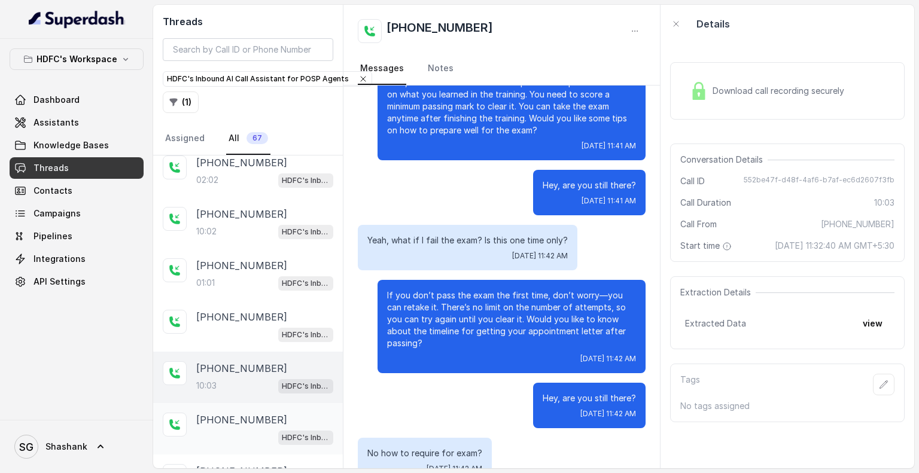
click at [236, 413] on p "[PHONE_NUMBER]" at bounding box center [241, 420] width 91 height 14
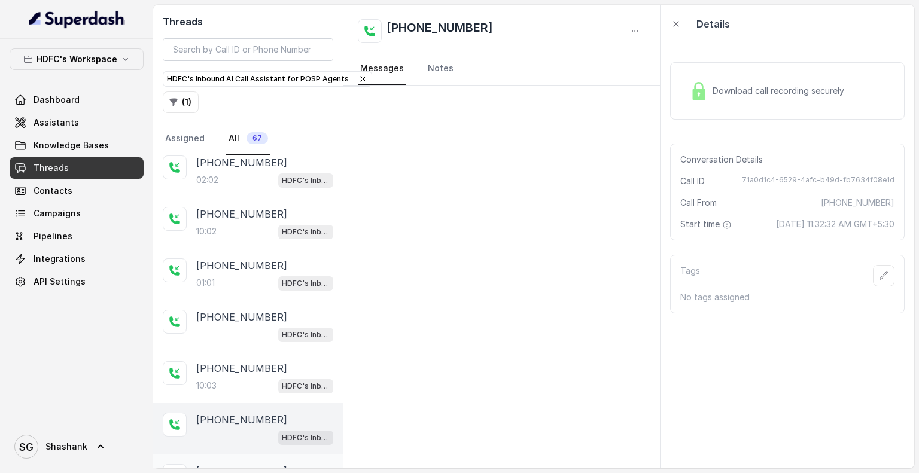
click at [224, 464] on p "[PHONE_NUMBER]" at bounding box center [241, 471] width 91 height 14
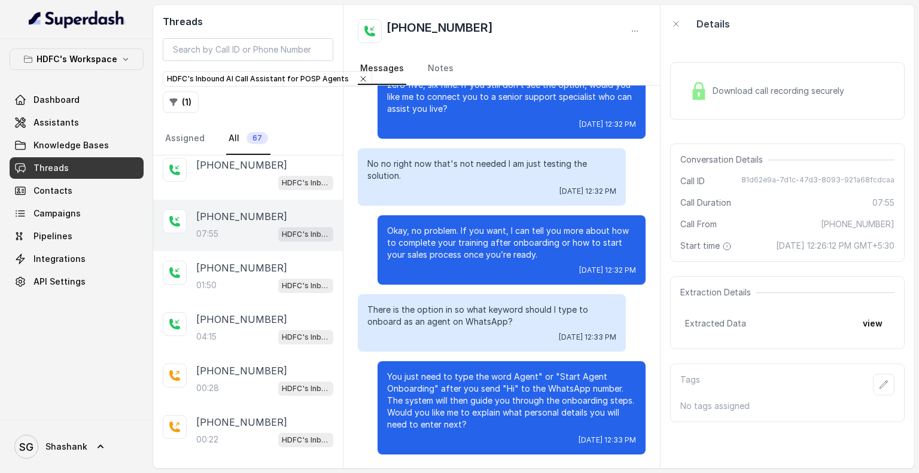
scroll to position [1758, 0]
click at [226, 328] on div "04:15 HDFC's Inbound AI Call Assistant for POSP Agents" at bounding box center [264, 336] width 137 height 16
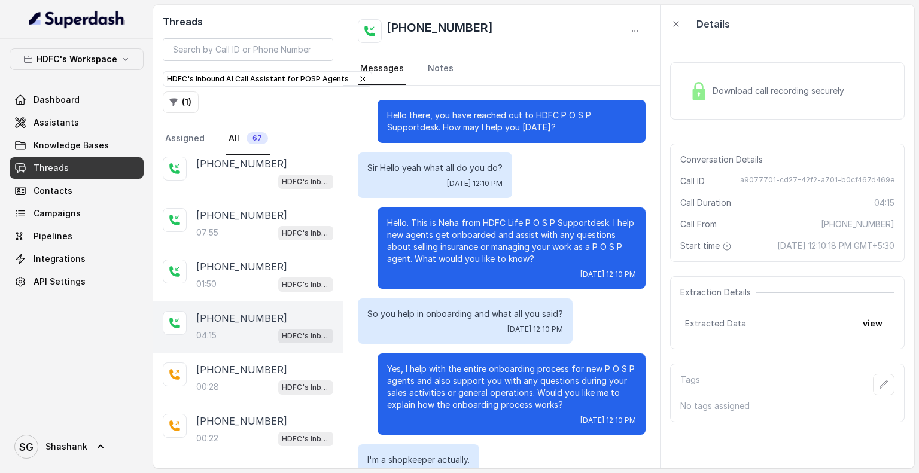
scroll to position [1237, 0]
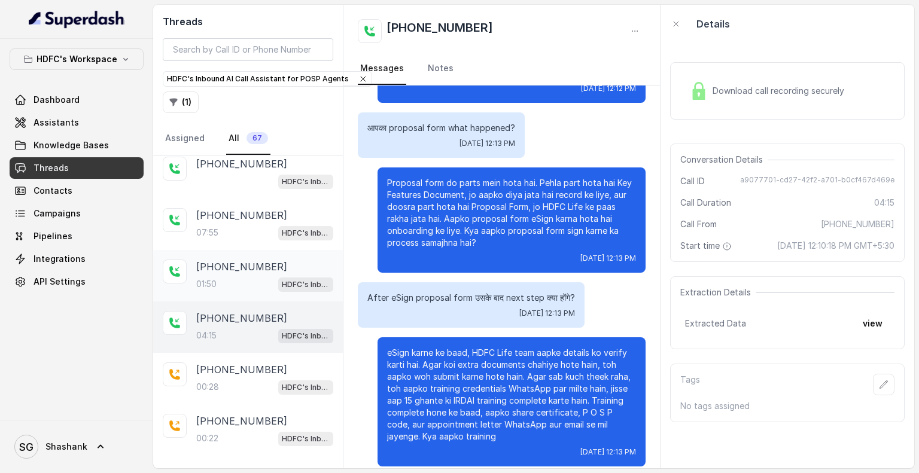
click at [221, 260] on p "[PHONE_NUMBER]" at bounding box center [241, 267] width 91 height 14
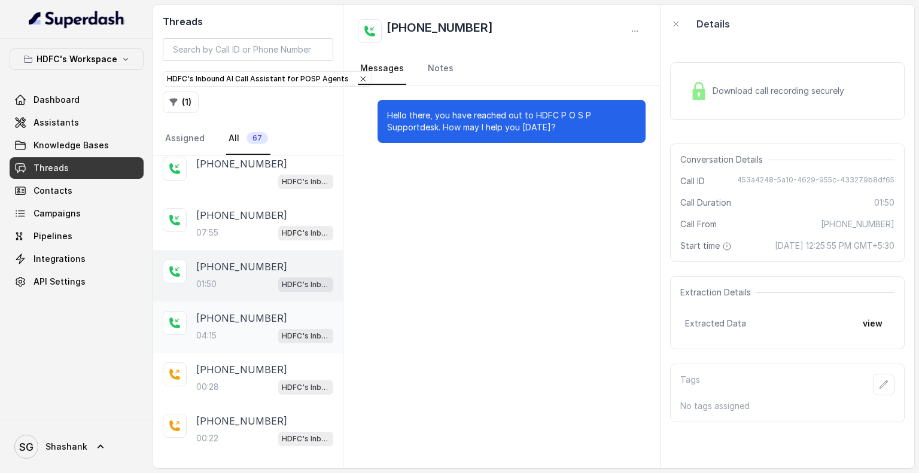
click at [227, 311] on div "[PHONE_NUMBER]:15 HDFC's Inbound AI Call Assistant for POSP Agents" at bounding box center [264, 327] width 137 height 32
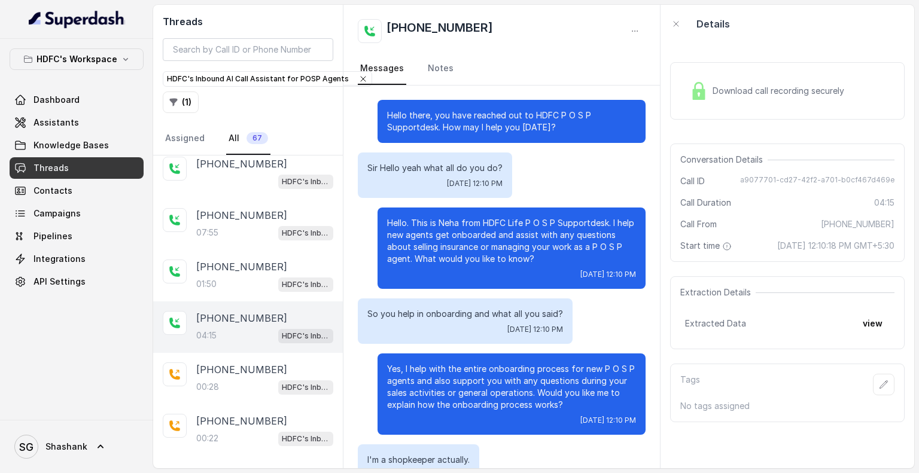
scroll to position [1237, 0]
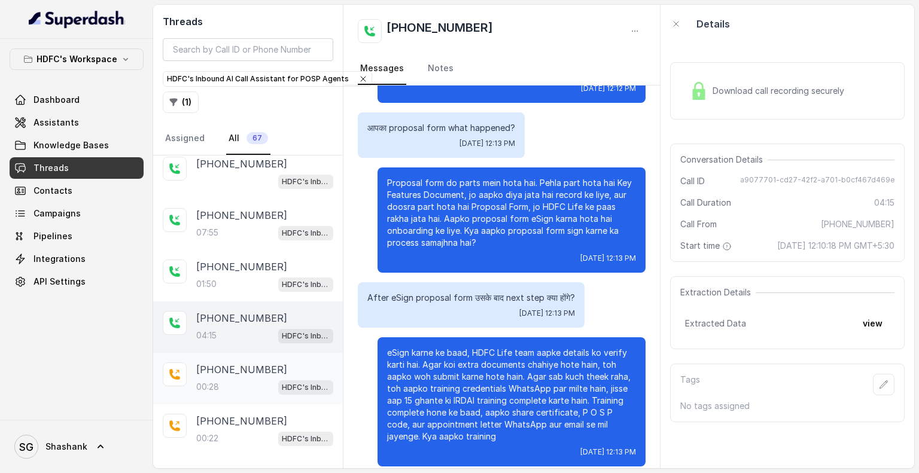
click at [214, 363] on p "[PHONE_NUMBER]" at bounding box center [241, 370] width 91 height 14
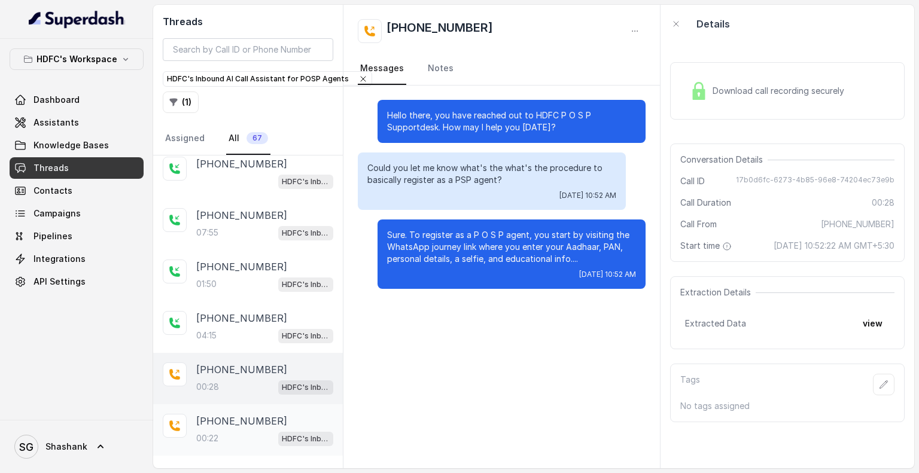
click at [219, 414] on p "[PHONE_NUMBER]" at bounding box center [241, 421] width 91 height 14
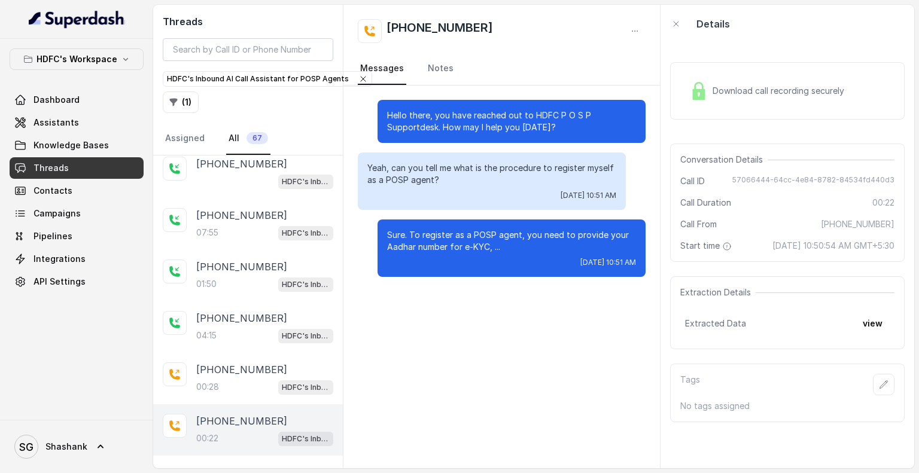
click at [220, 465] on p "Load more conversations" at bounding box center [248, 472] width 117 height 14
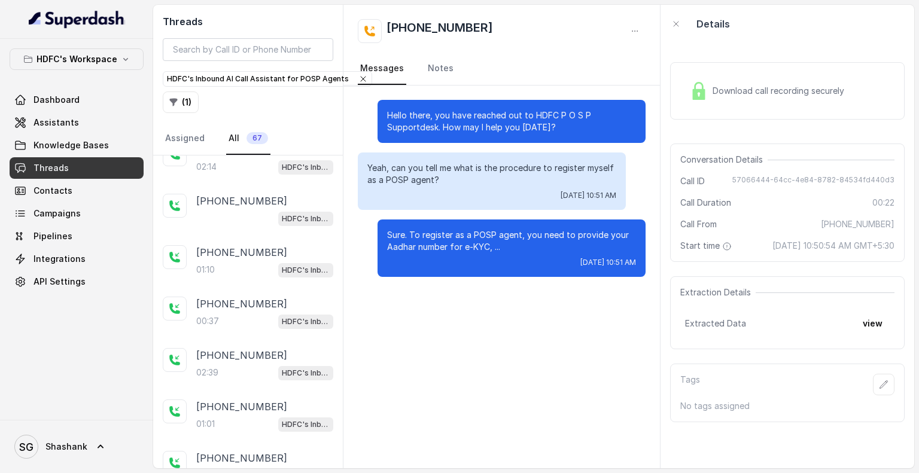
scroll to position [2268, 0]
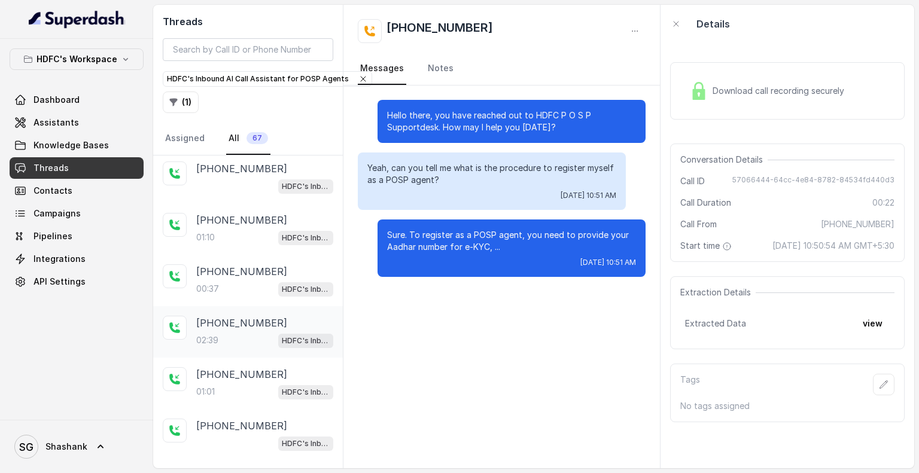
click at [209, 316] on div "[PHONE_NUMBER]:39 HDFC's Inbound AI Call Assistant for POSP Agents" at bounding box center [264, 332] width 137 height 32
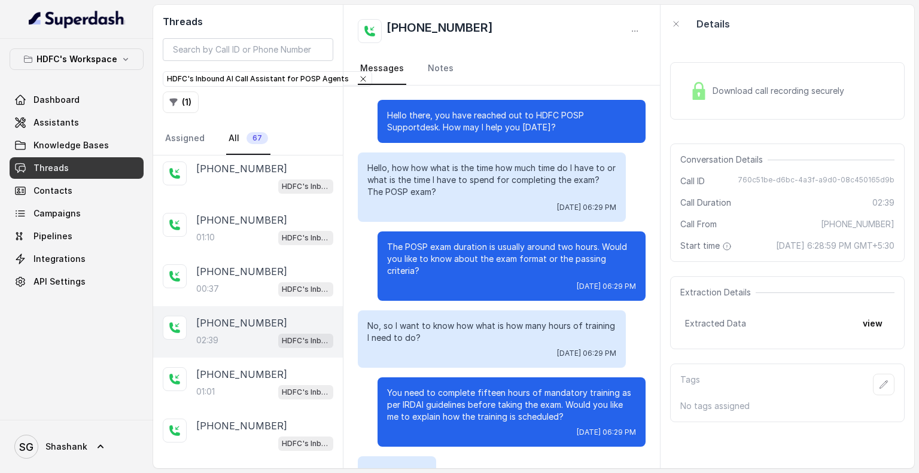
scroll to position [966, 0]
